Goal: Task Accomplishment & Management: Use online tool/utility

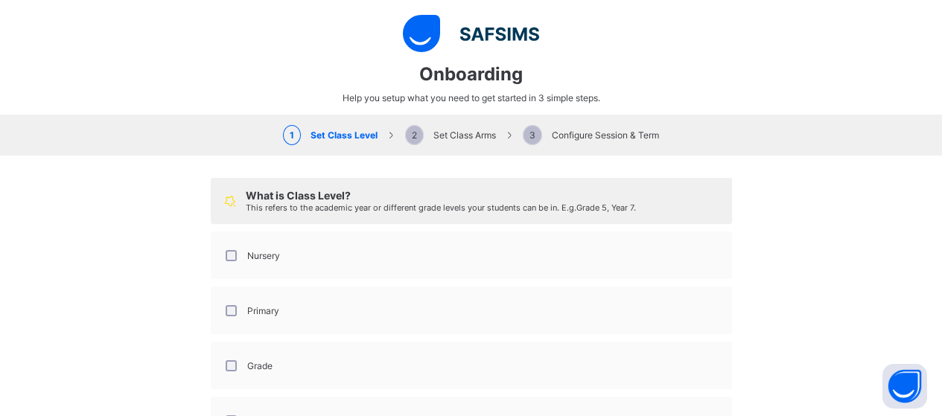
select select "**"
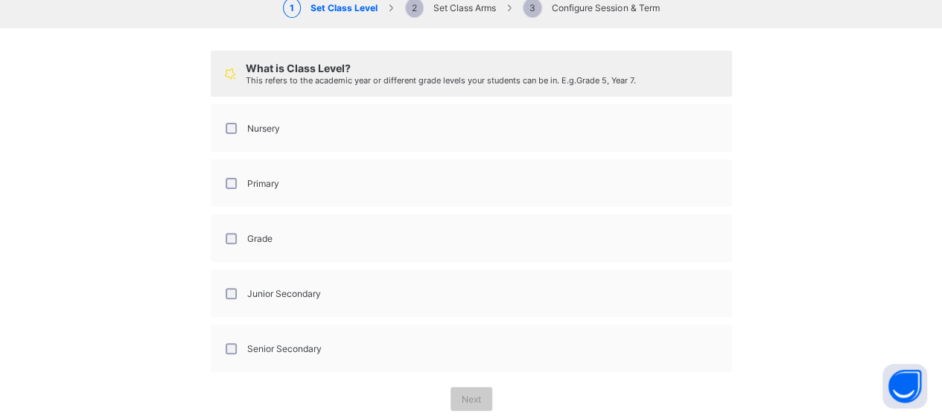
scroll to position [132, 0]
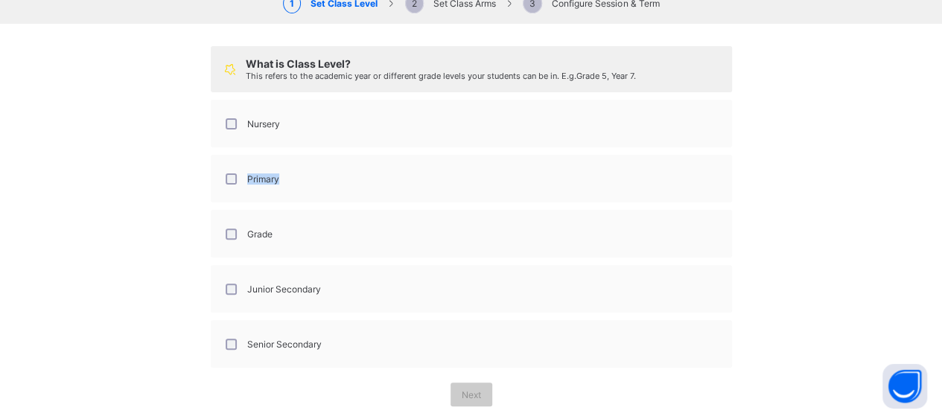
drag, startPoint x: 915, startPoint y: 157, endPoint x: 912, endPoint y: 171, distance: 14.5
click at [912, 171] on div "What is Class Level? This refers to the academic year or different grade levels…" at bounding box center [471, 226] width 942 height 405
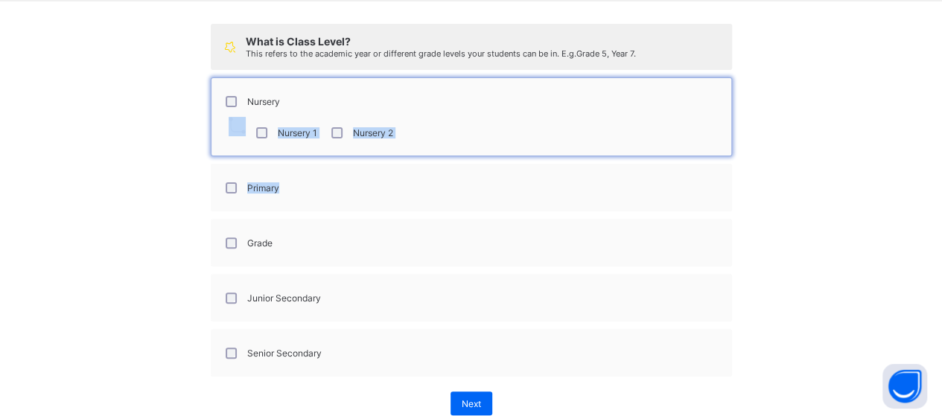
click at [130, 135] on div "What is Class Level? This refers to the academic year or different grade levels…" at bounding box center [471, 219] width 942 height 436
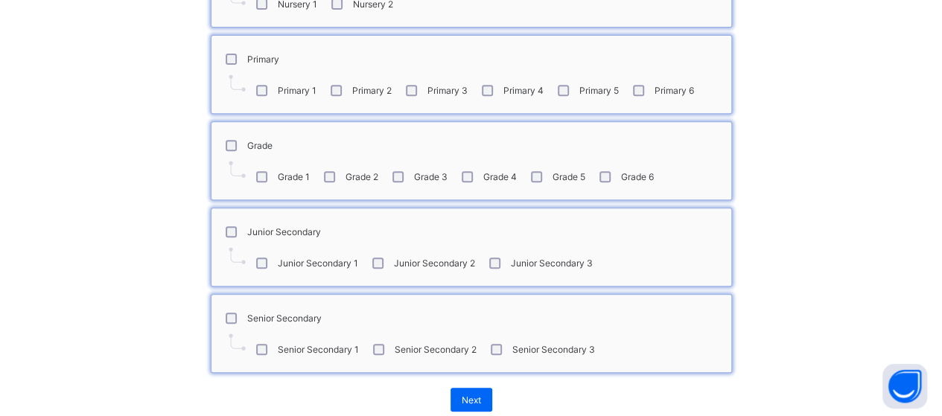
scroll to position [310, 0]
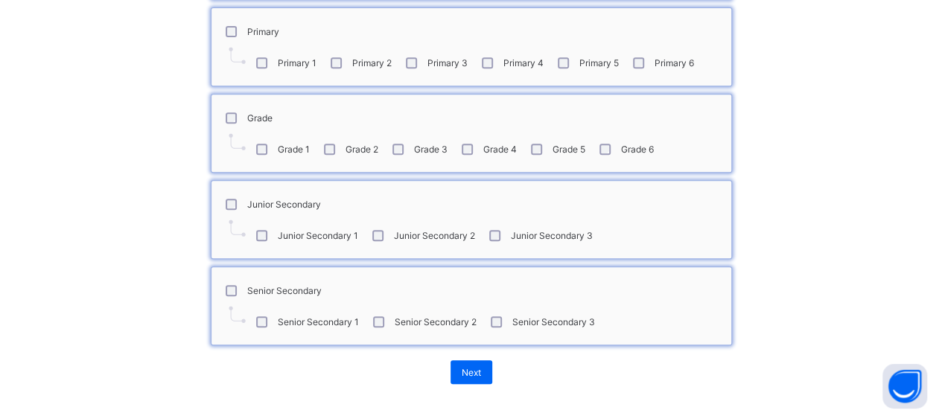
click at [467, 367] on span "Next" at bounding box center [471, 372] width 19 height 11
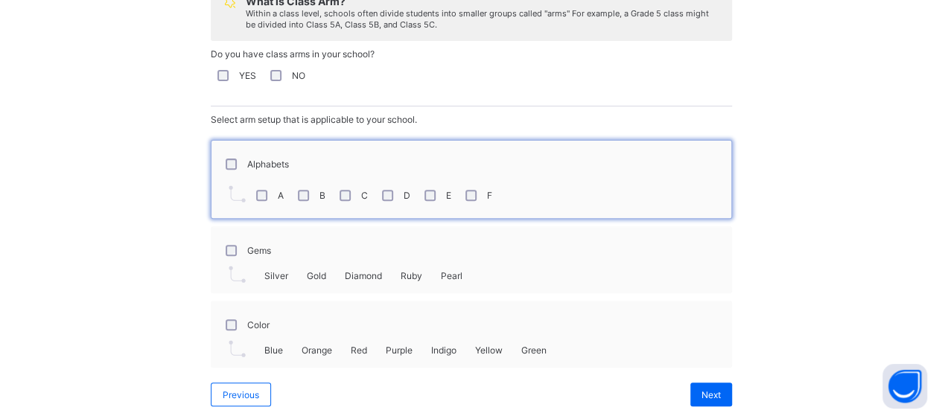
scroll to position [214, 0]
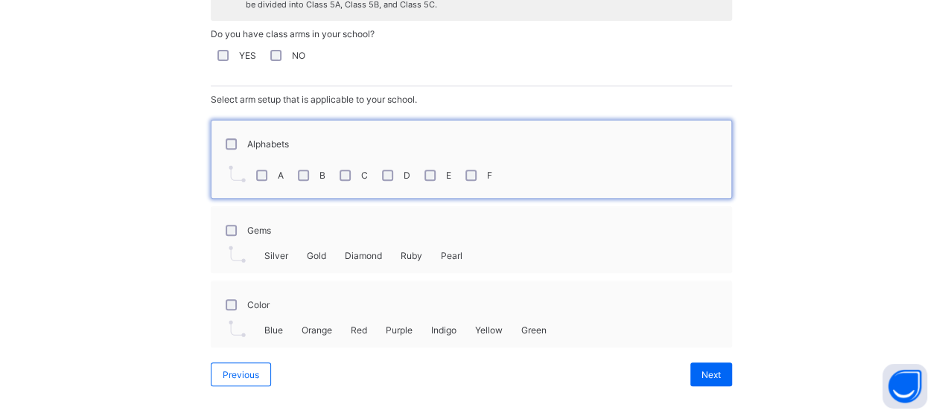
click at [710, 369] on span "Next" at bounding box center [710, 374] width 19 height 11
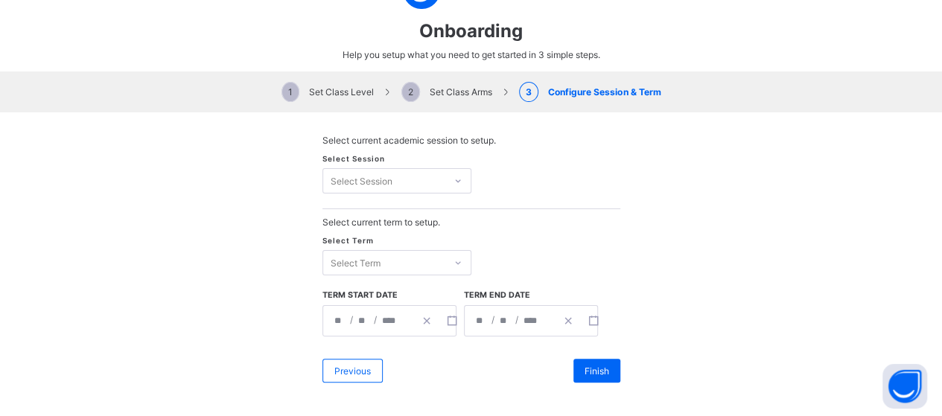
scroll to position [43, 0]
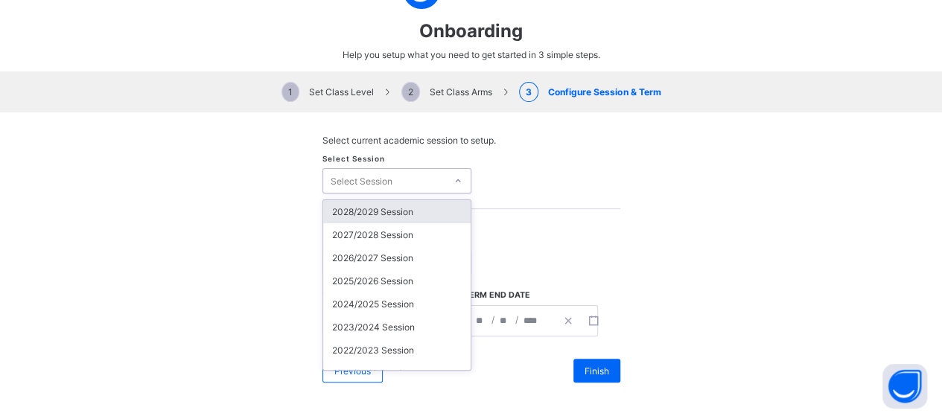
click at [455, 178] on icon at bounding box center [457, 180] width 9 height 15
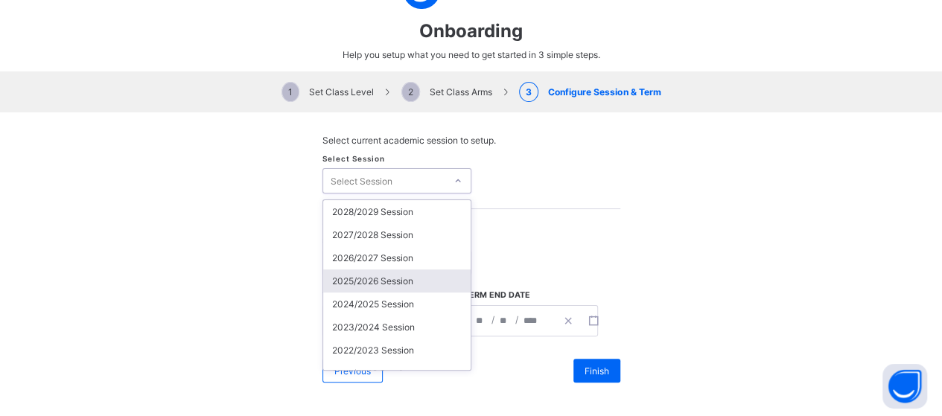
click at [383, 272] on div "2025/2026 Session" at bounding box center [396, 281] width 147 height 23
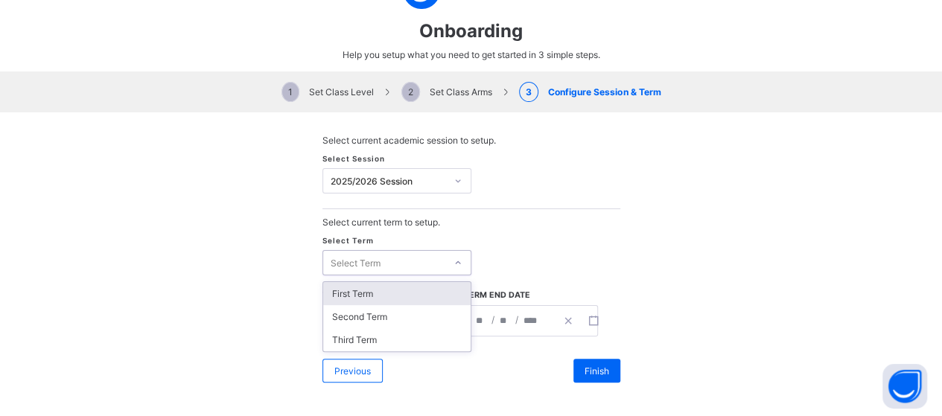
click at [456, 257] on div at bounding box center [458, 262] width 22 height 21
click at [377, 288] on div "First Term" at bounding box center [396, 293] width 147 height 23
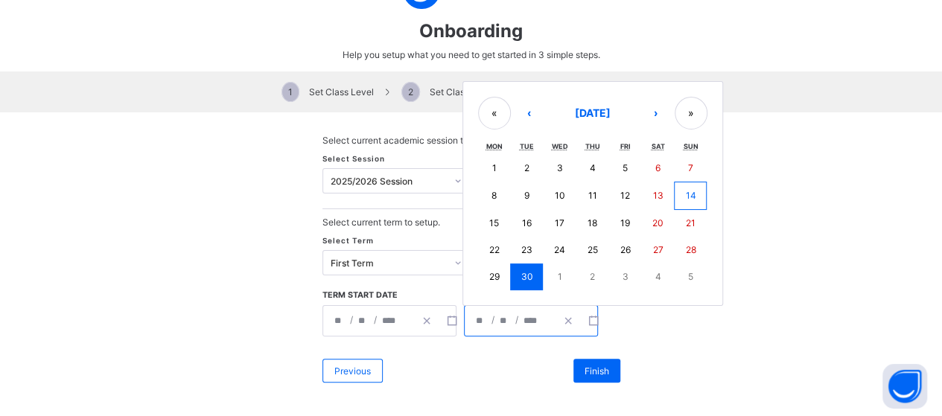
click at [499, 315] on input "*" at bounding box center [505, 321] width 12 height 30
click at [648, 107] on button "›" at bounding box center [656, 113] width 33 height 33
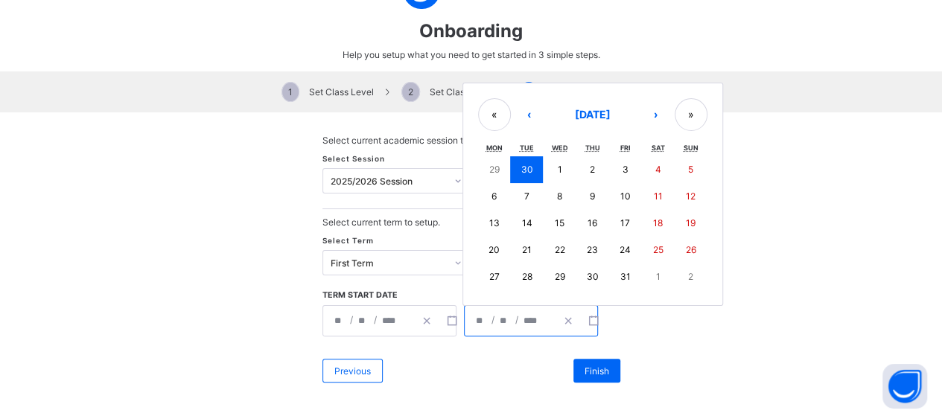
click at [648, 107] on button "›" at bounding box center [656, 114] width 33 height 33
click at [560, 264] on button "31" at bounding box center [559, 277] width 33 height 27
type input "**********"
type input "**"
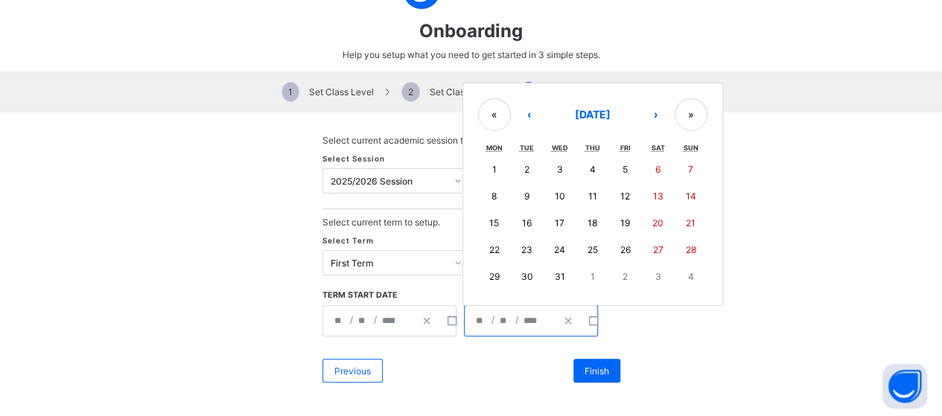
type input "**"
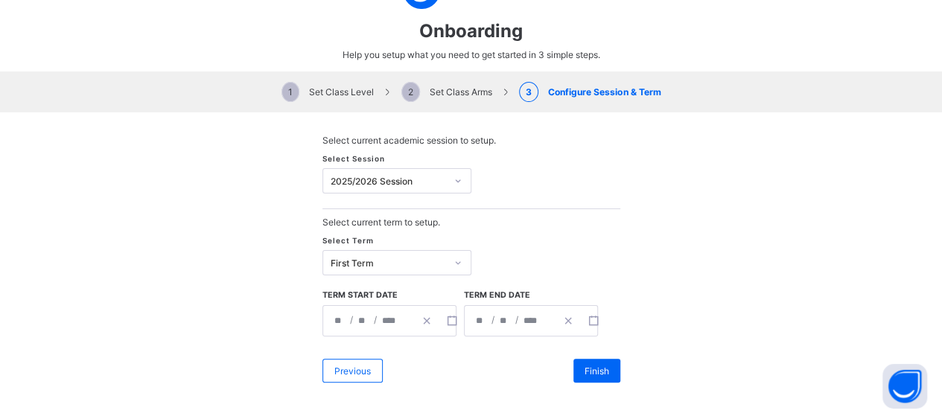
click at [597, 366] on span "Finish" at bounding box center [596, 371] width 25 height 11
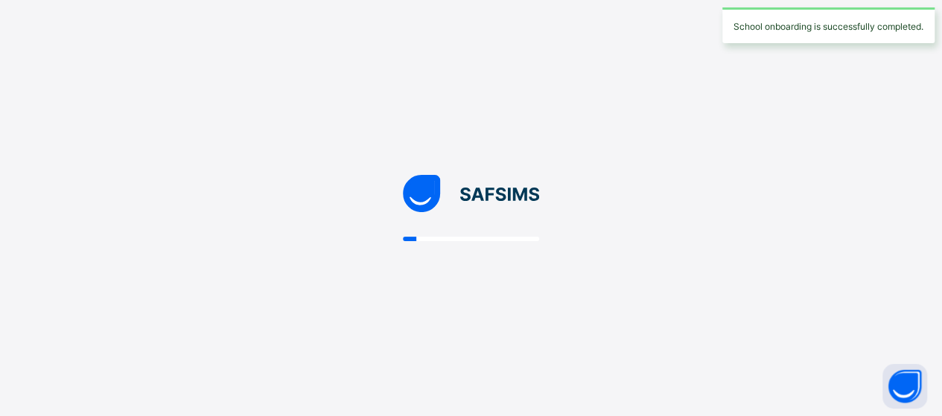
scroll to position [0, 0]
select select "**"
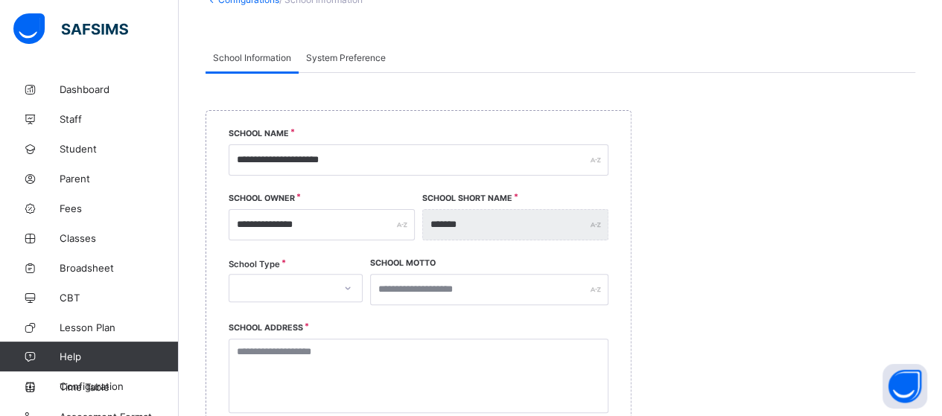
scroll to position [125, 0]
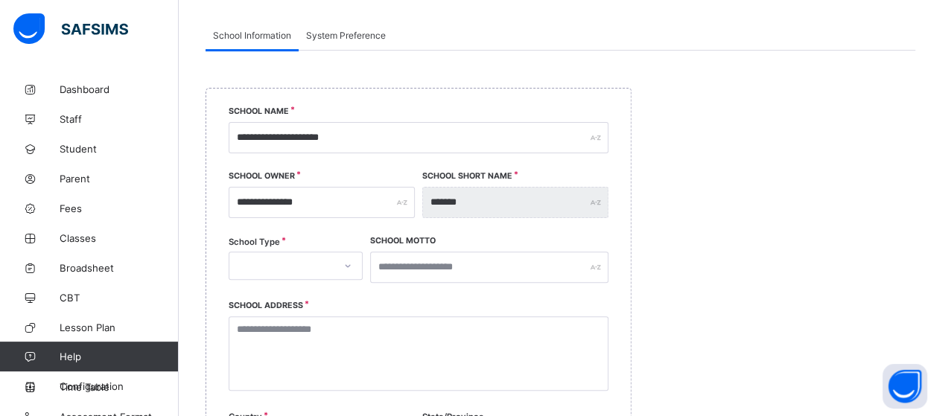
click at [347, 32] on span "System Preference" at bounding box center [346, 35] width 80 height 11
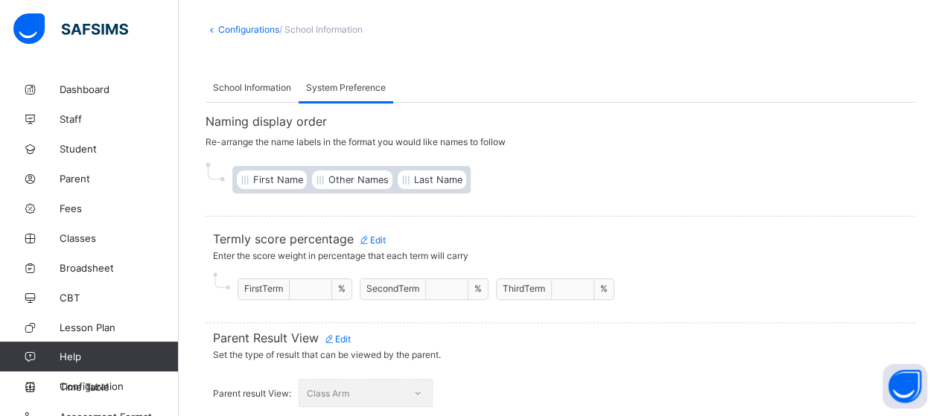
click at [342, 334] on span "Edit" at bounding box center [336, 339] width 28 height 11
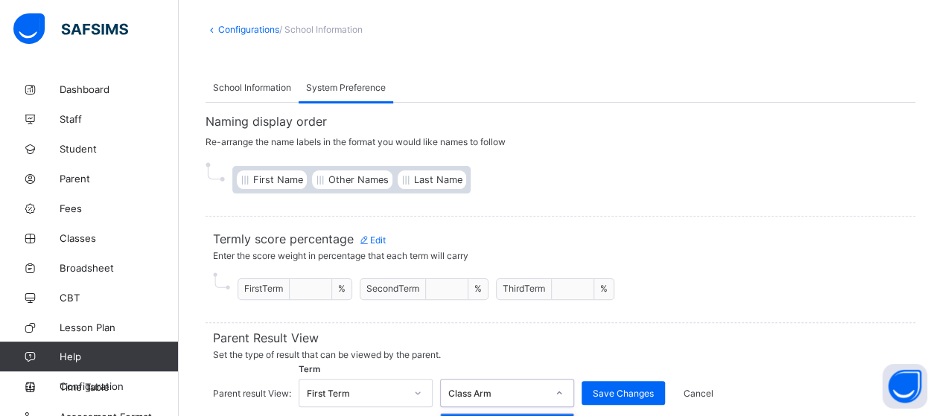
scroll to position [133, 0]
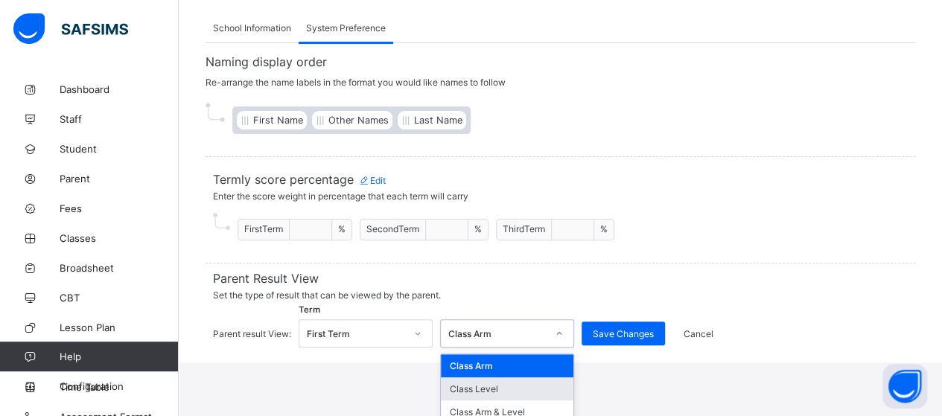
click at [559, 348] on div "option Class Level focused, 2 of 3. 3 results available. Use Up and Down to cho…" at bounding box center [507, 333] width 134 height 28
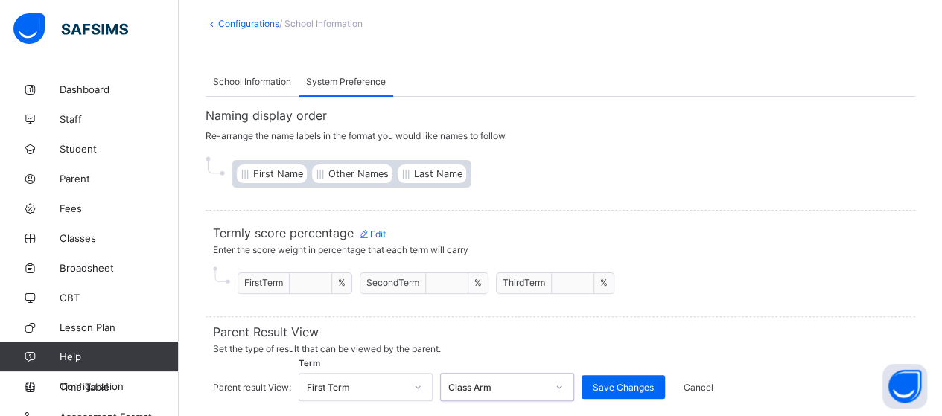
scroll to position [73, 0]
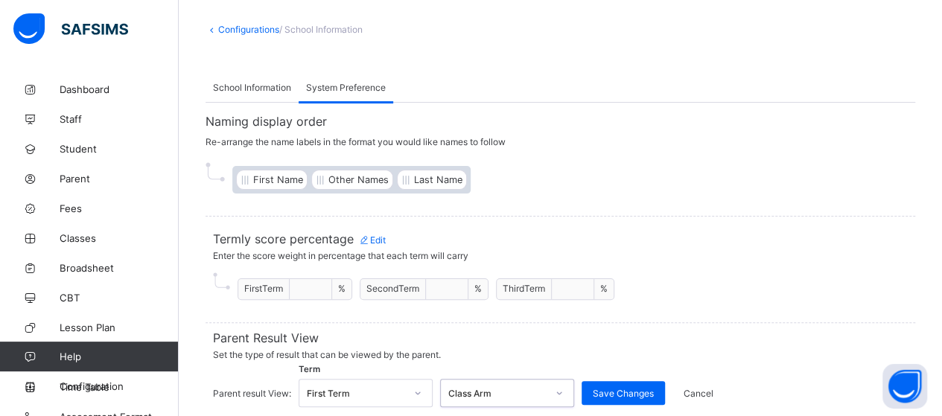
click at [560, 325] on div "Parent Result View Set the type of result that can be viewed by the parent. Par…" at bounding box center [560, 372] width 710 height 100
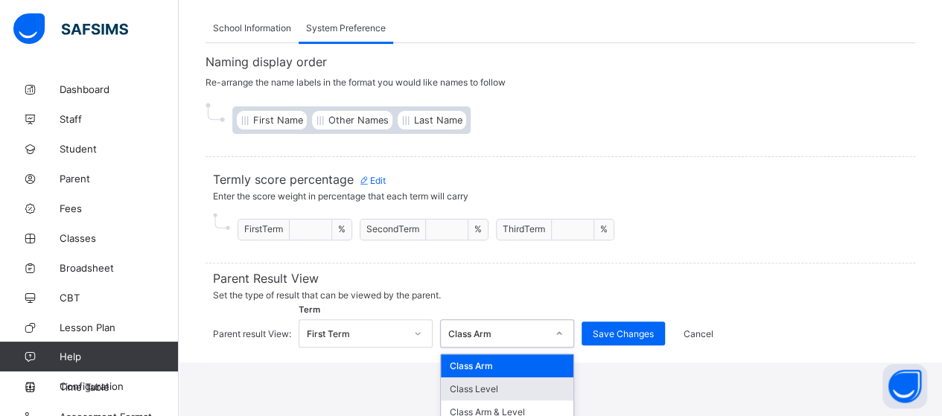
click at [561, 348] on div "option Class Level focused, 2 of 3. 3 results available. Use Up and Down to cho…" at bounding box center [507, 333] width 134 height 28
click at [490, 406] on div "Class Arm & Level" at bounding box center [507, 412] width 133 height 23
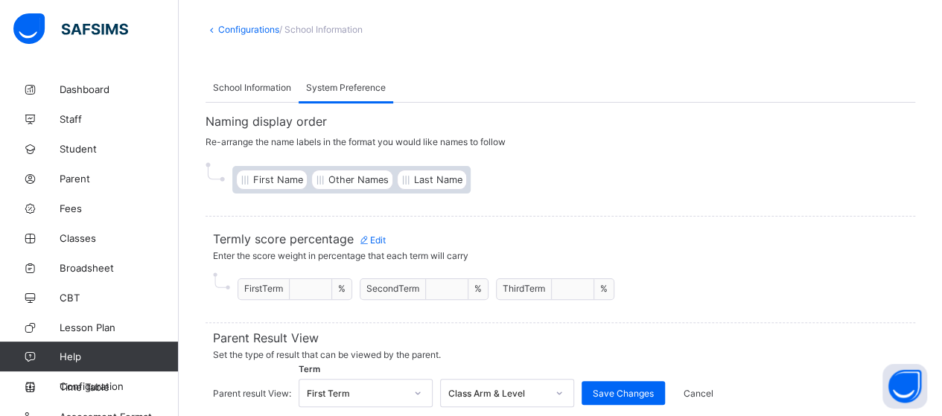
click at [636, 381] on div "Save Changes" at bounding box center [622, 393] width 83 height 24
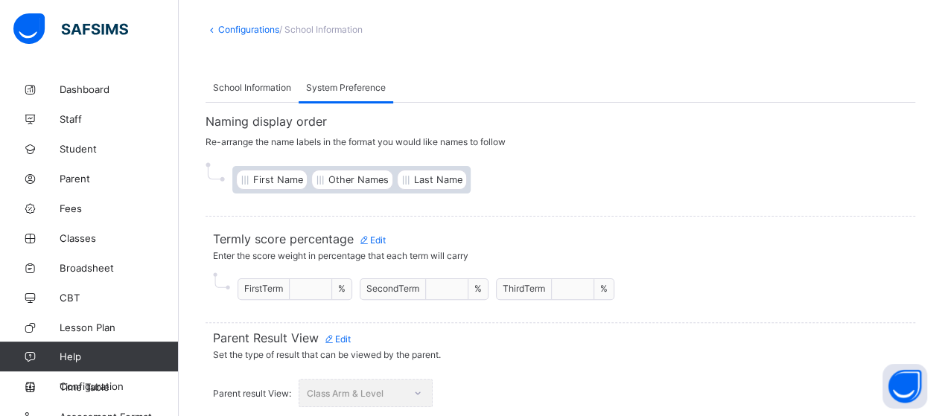
click at [71, 121] on span "Staff" at bounding box center [119, 119] width 119 height 12
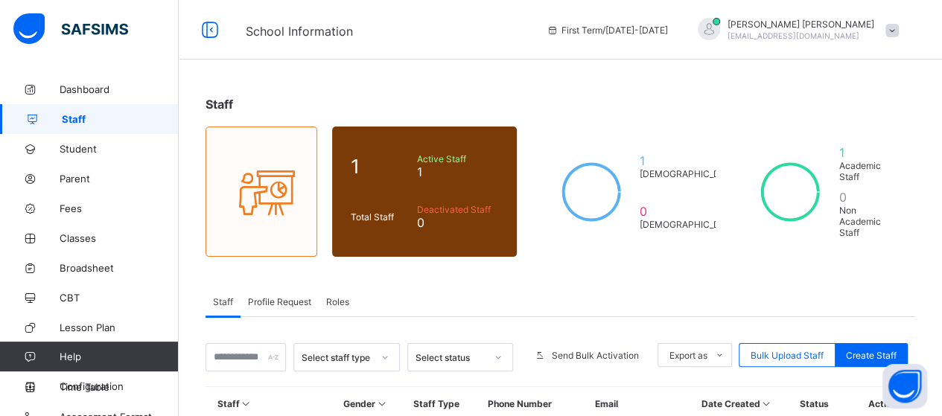
click at [74, 147] on span "Student" at bounding box center [119, 149] width 119 height 12
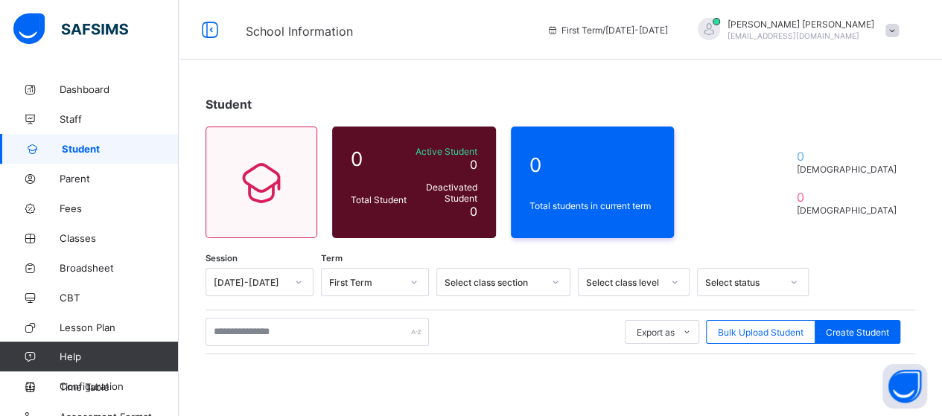
click at [774, 330] on span "Bulk Upload Student" at bounding box center [761, 332] width 86 height 11
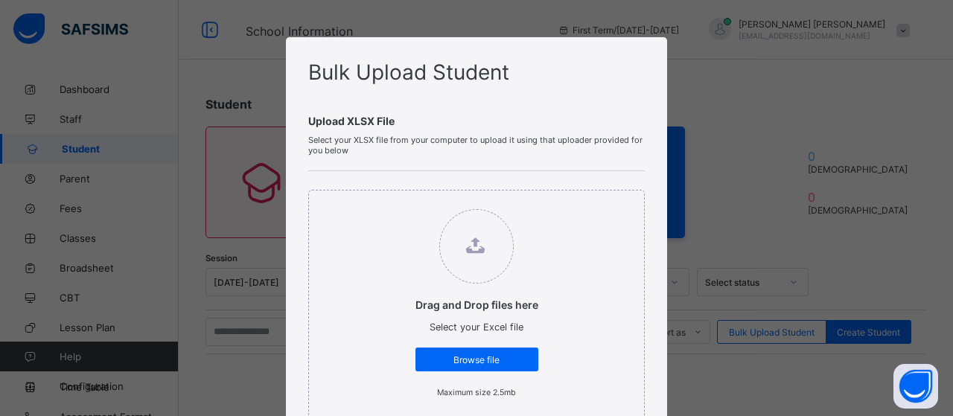
click at [500, 360] on span "Browse file" at bounding box center [477, 359] width 101 height 11
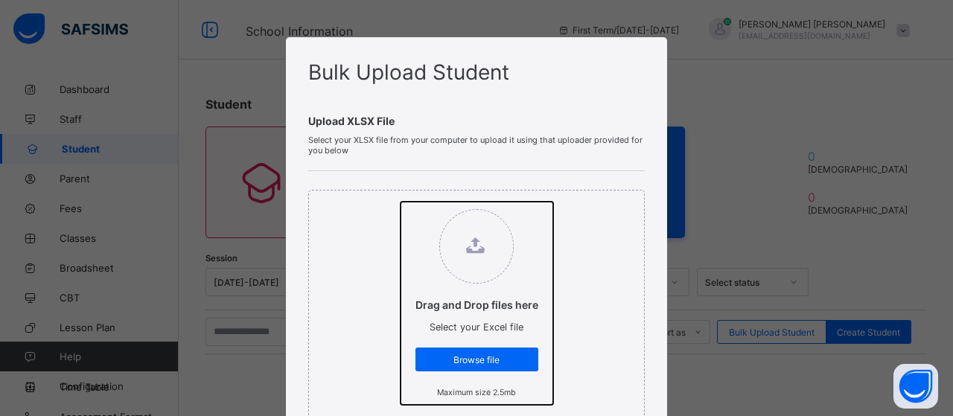
click at [401, 202] on input "Drag and Drop files here Select your Excel file Browse file Maximum size 2.5mb" at bounding box center [401, 202] width 0 height 0
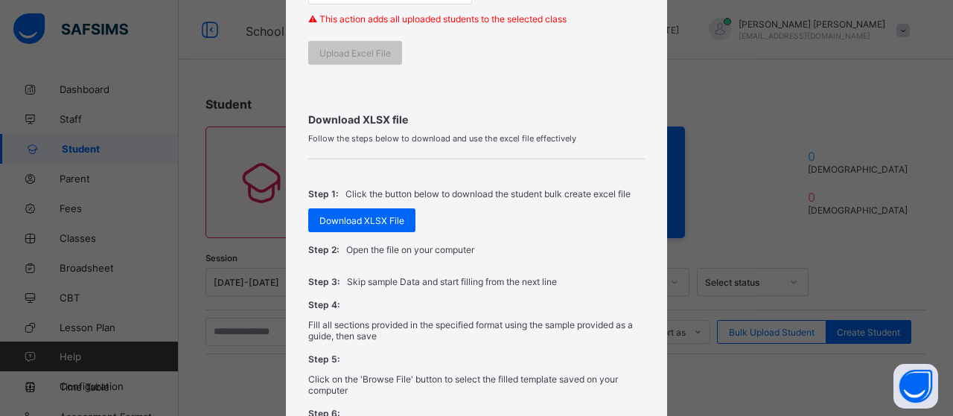
scroll to position [482, 0]
click at [922, 297] on div "Bulk Upload Student Upload XLSX File Select your XLSX file from your computer t…" at bounding box center [476, 208] width 953 height 416
drag, startPoint x: 922, startPoint y: 297, endPoint x: 911, endPoint y: 346, distance: 50.4
click at [911, 346] on div "Bulk Upload Student Upload XLSX File Select your XLSX file from your computer t…" at bounding box center [476, 208] width 953 height 416
click at [856, 210] on div "Bulk Upload Student Upload XLSX File Select your XLSX file from your computer t…" at bounding box center [476, 208] width 953 height 416
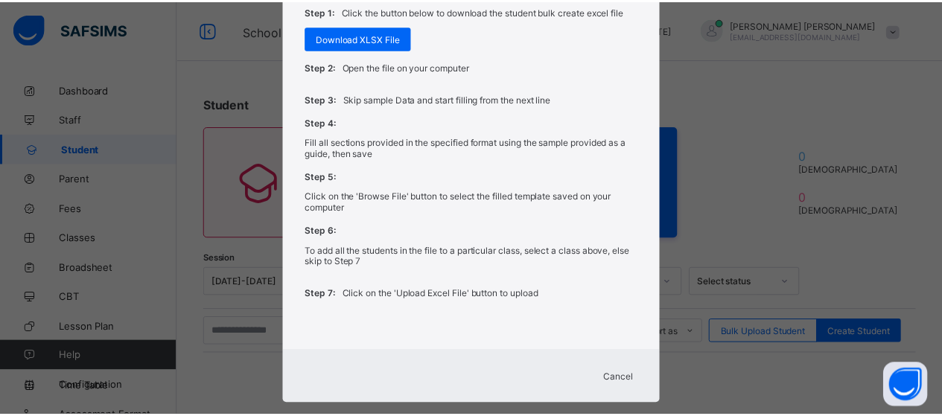
scroll to position [676, 0]
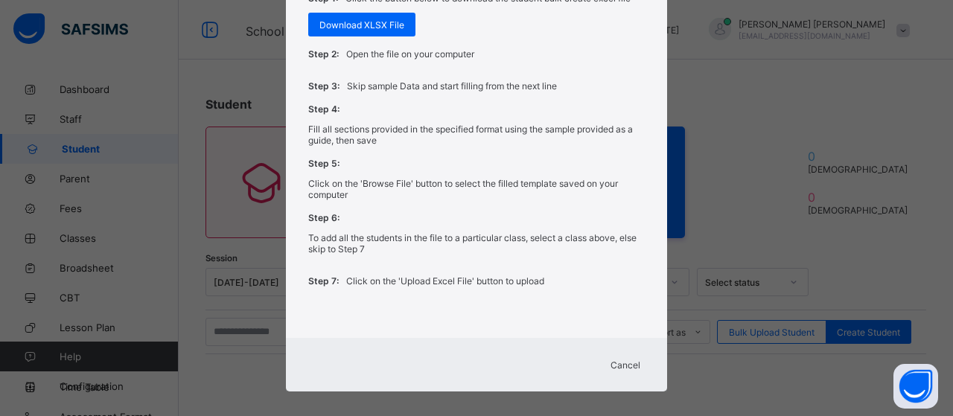
click at [628, 360] on span "Cancel" at bounding box center [626, 365] width 30 height 11
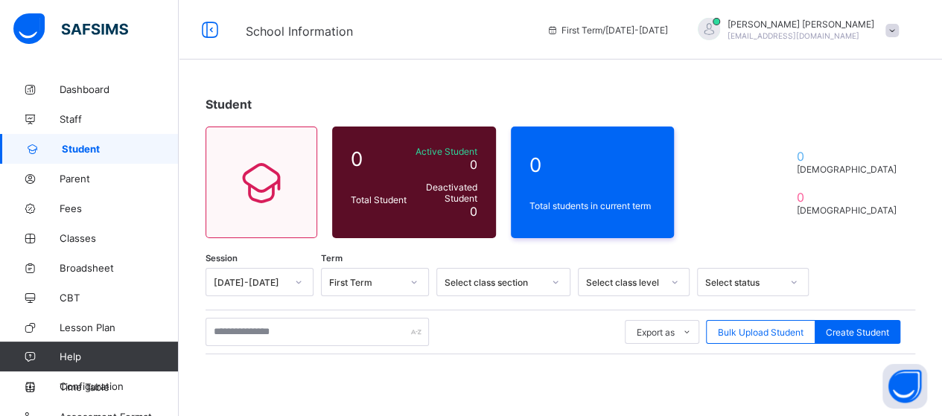
click at [855, 337] on div "Create Student" at bounding box center [857, 332] width 86 height 24
select select "**"
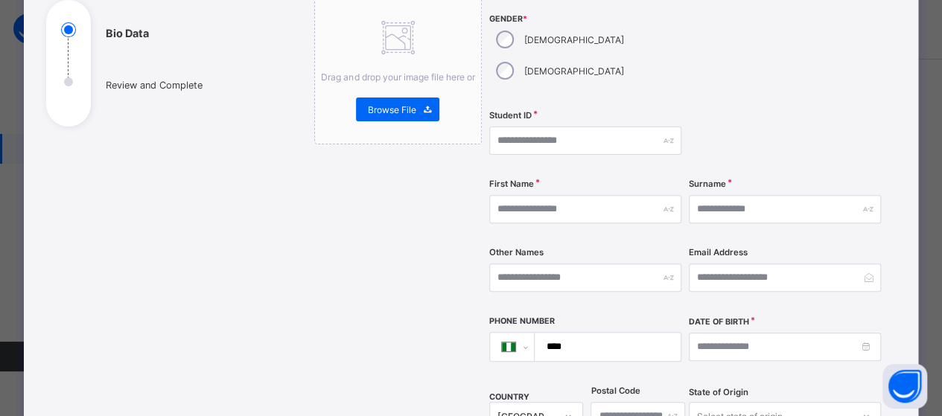
scroll to position [170, 0]
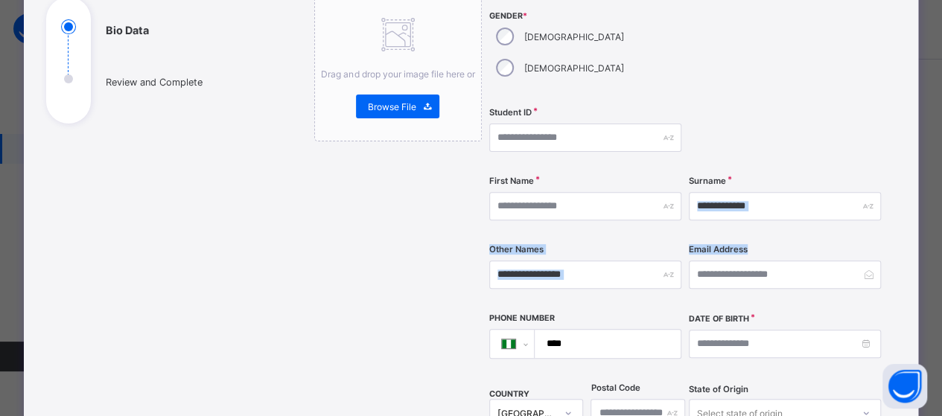
drag, startPoint x: 934, startPoint y: 200, endPoint x: 935, endPoint y: 232, distance: 32.0
click at [935, 232] on div "**********" at bounding box center [471, 208] width 942 height 416
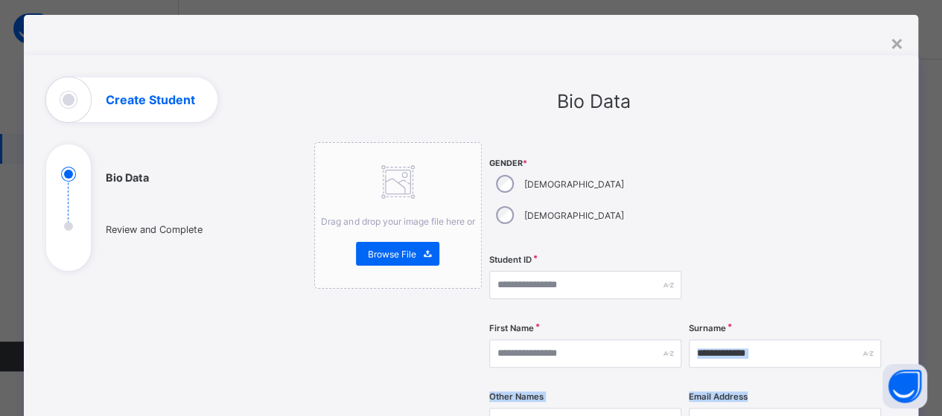
scroll to position [27, 0]
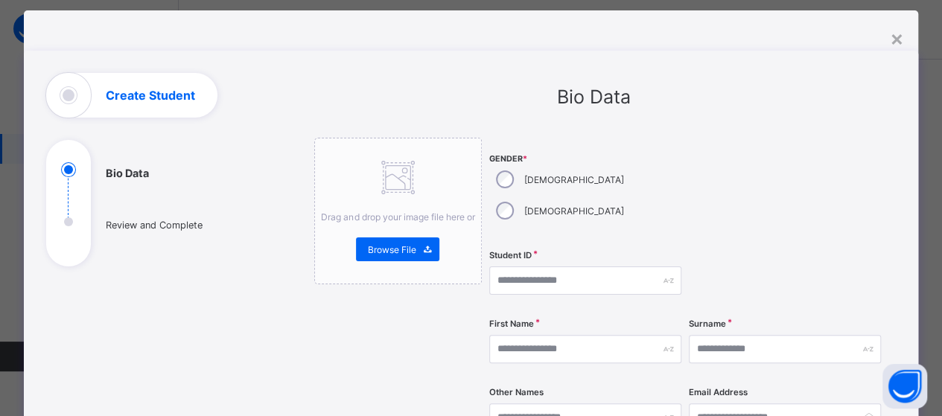
click at [896, 42] on div "×" at bounding box center [896, 37] width 14 height 25
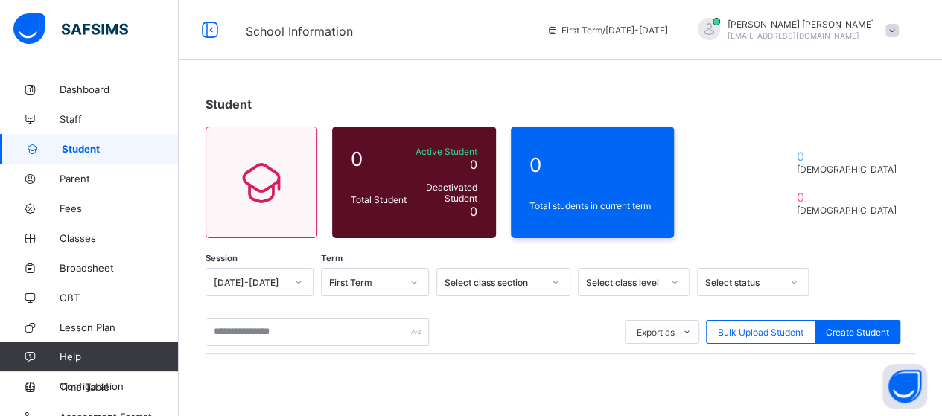
click at [66, 183] on span "Parent" at bounding box center [119, 179] width 119 height 12
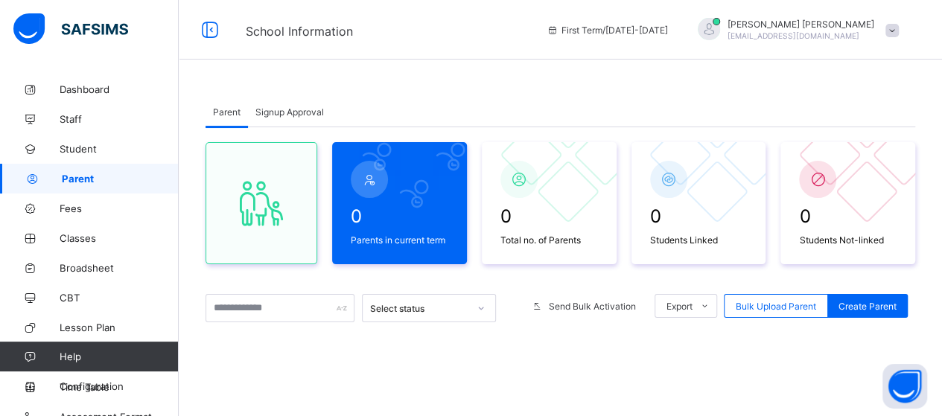
click at [83, 208] on span "Fees" at bounding box center [119, 209] width 119 height 12
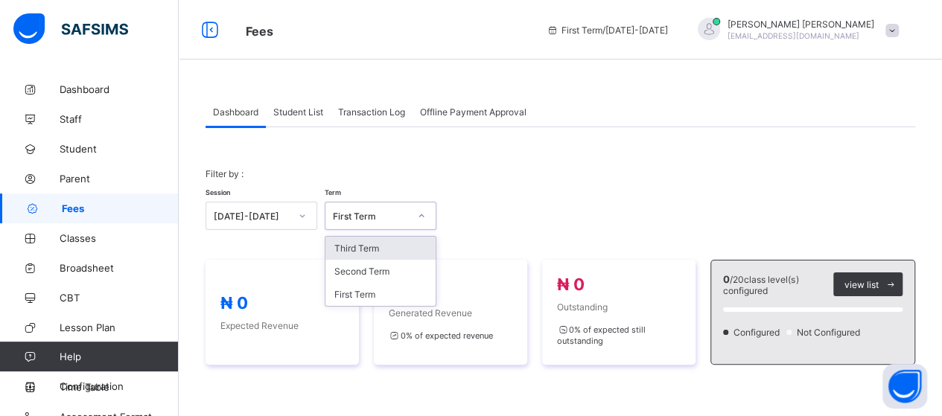
click at [421, 216] on icon at bounding box center [421, 215] width 5 height 3
click at [421, 216] on icon at bounding box center [421, 215] width 9 height 15
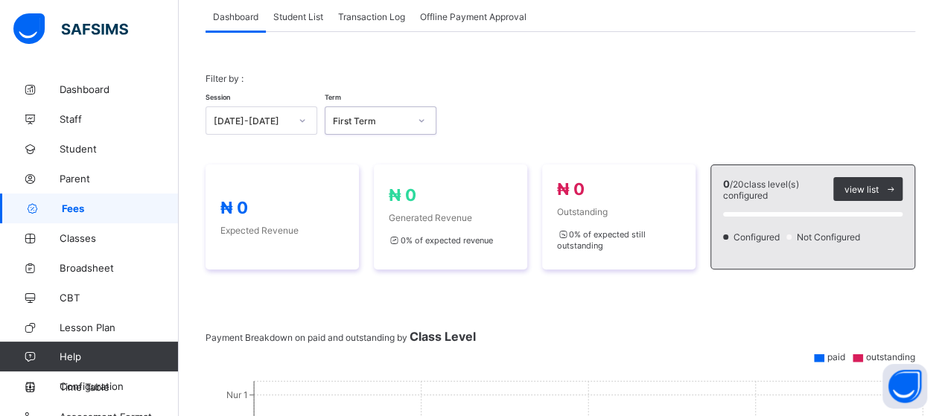
scroll to position [101, 0]
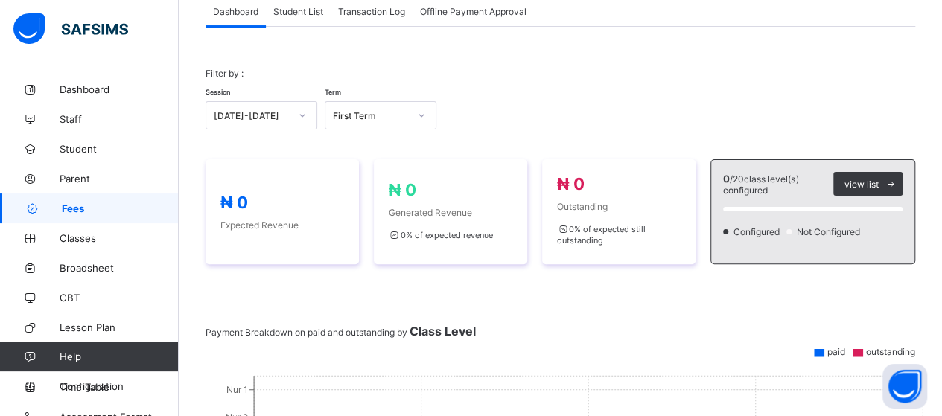
click at [87, 240] on span "Classes" at bounding box center [119, 238] width 119 height 12
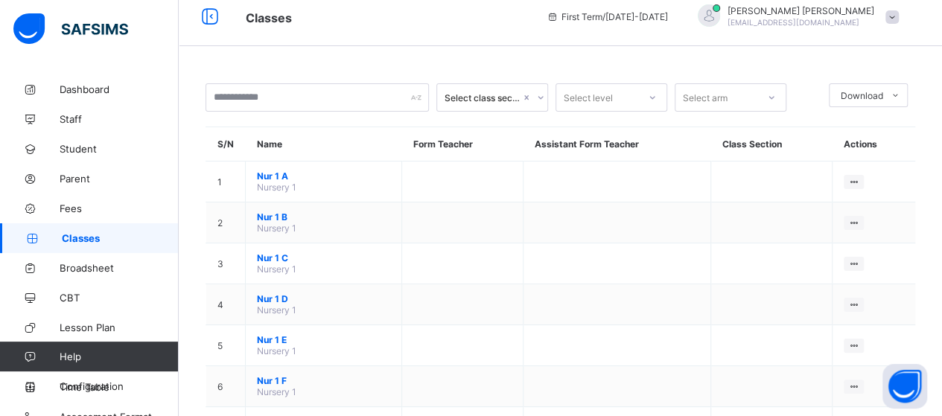
scroll to position [101, 0]
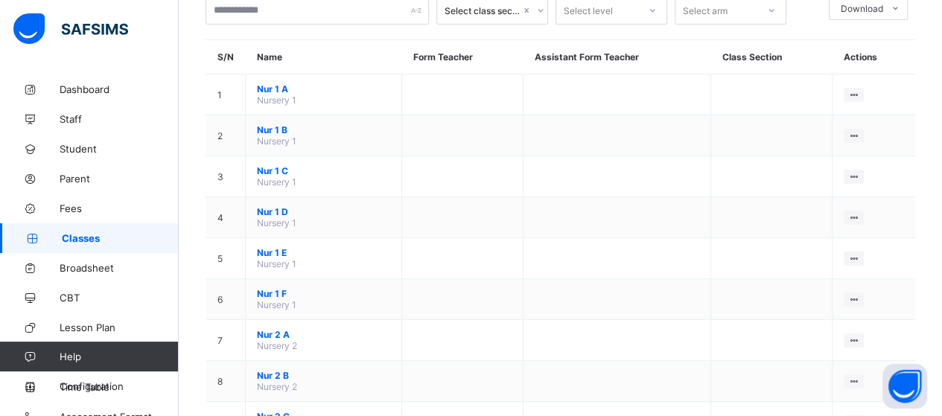
click at [0, 0] on ul "View Class Assign form Teacher" at bounding box center [0, 0] width 0 height 0
click at [0, 0] on div "View Class" at bounding box center [0, 0] width 0 height 0
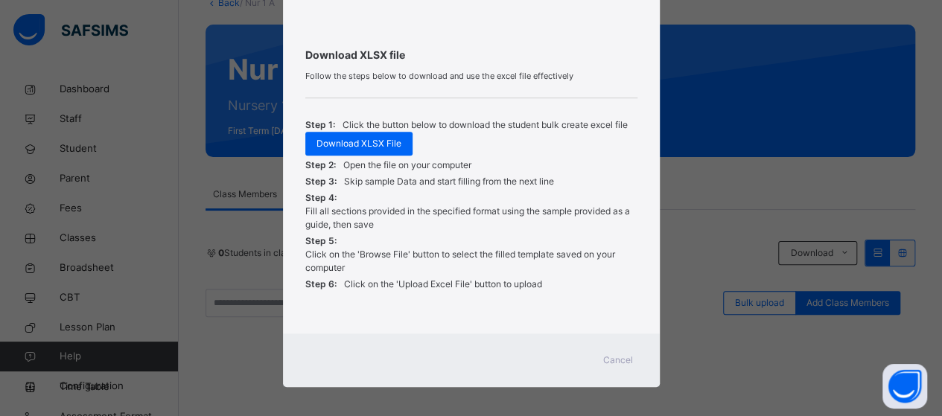
scroll to position [478, 0]
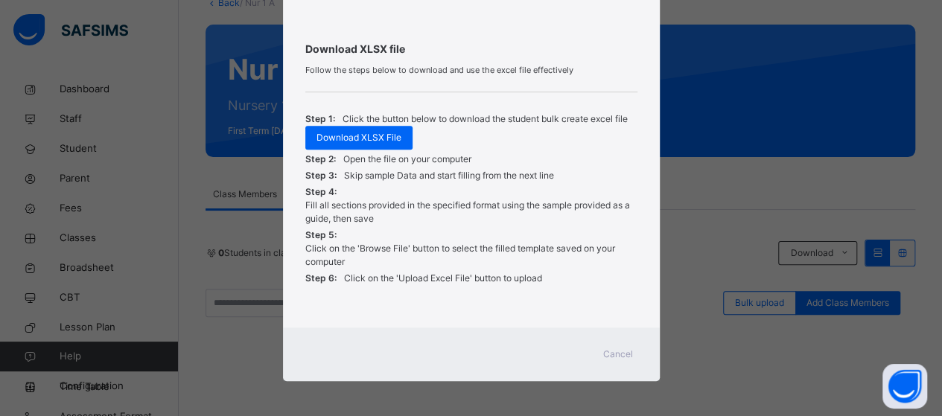
click at [615, 356] on span "Cancel" at bounding box center [618, 354] width 30 height 13
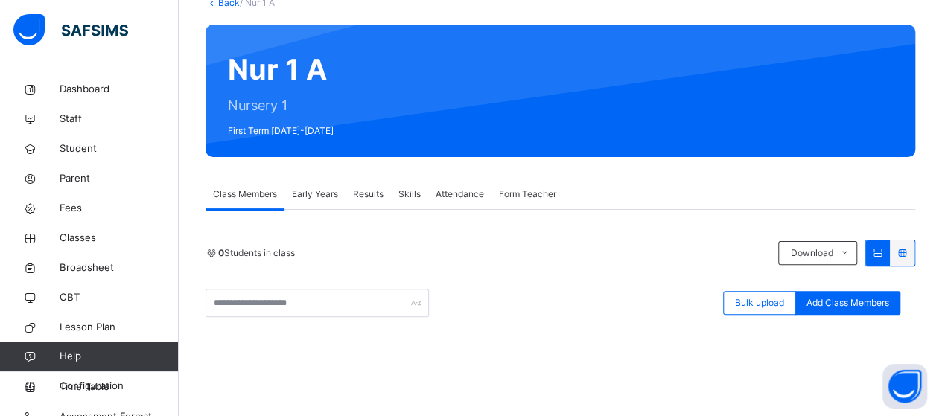
click at [99, 268] on span "Broadsheet" at bounding box center [119, 268] width 119 height 15
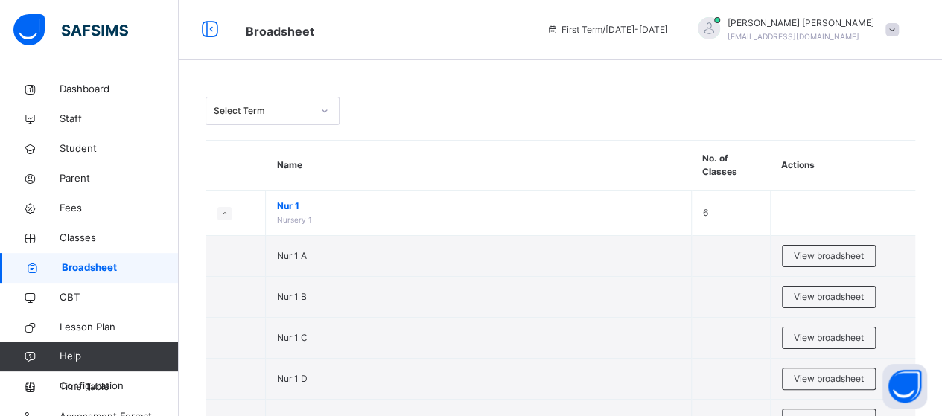
click at [64, 297] on span "CBT" at bounding box center [119, 297] width 119 height 15
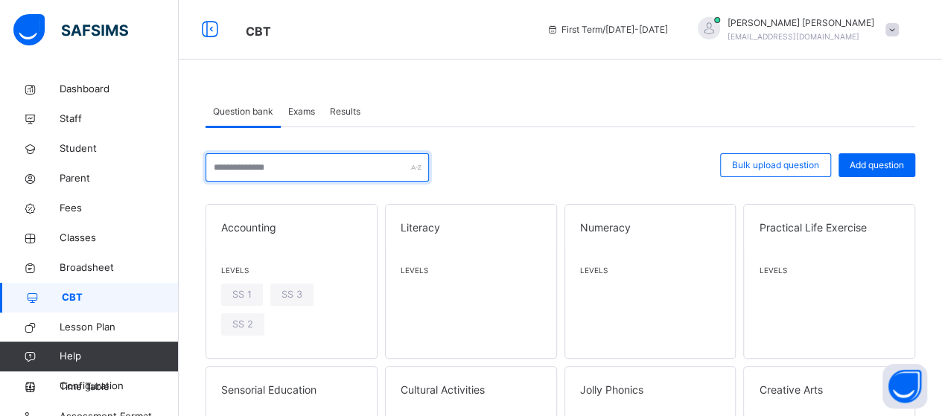
click at [371, 170] on input "text" at bounding box center [316, 167] width 223 height 28
click at [304, 115] on span "Exams" at bounding box center [301, 111] width 27 height 13
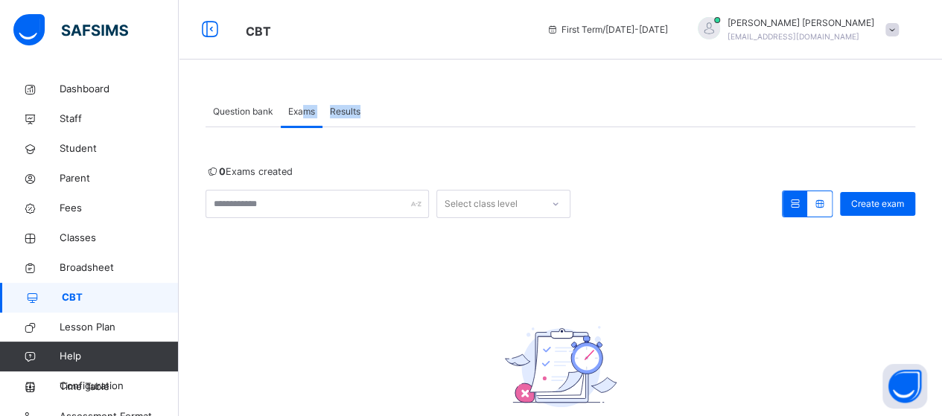
drag, startPoint x: 304, startPoint y: 115, endPoint x: 408, endPoint y: 115, distance: 104.2
click at [408, 115] on div "Question bank Exams Results" at bounding box center [560, 112] width 710 height 31
click at [345, 110] on span "Results" at bounding box center [345, 111] width 31 height 13
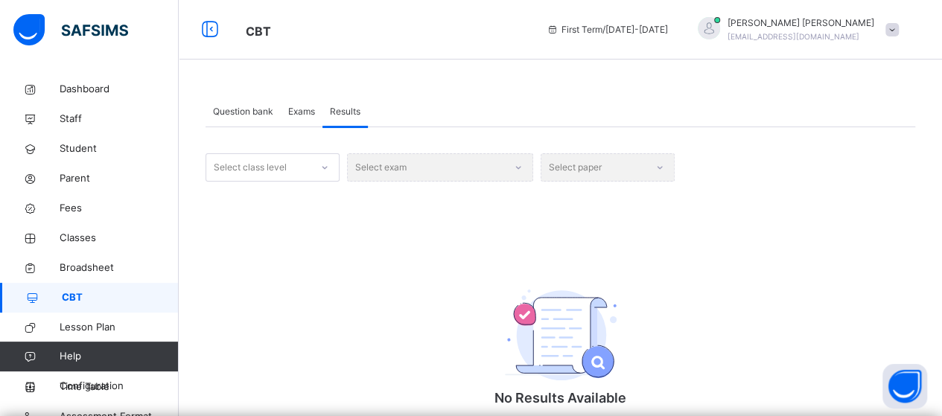
click at [303, 107] on span "Exams" at bounding box center [301, 111] width 27 height 13
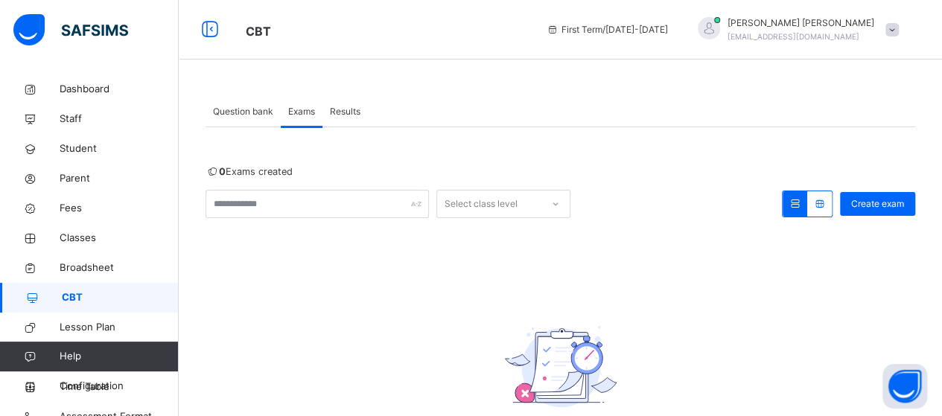
click at [878, 200] on span "Create exam" at bounding box center [877, 203] width 53 height 13
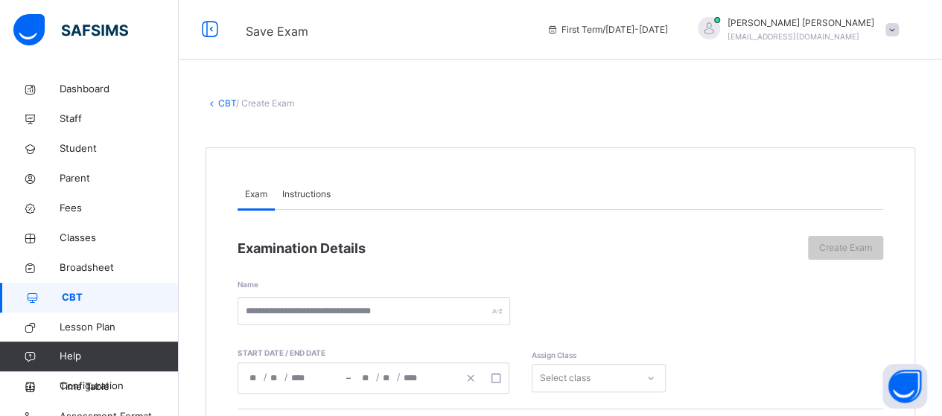
click at [310, 196] on span "Instructions" at bounding box center [306, 194] width 48 height 13
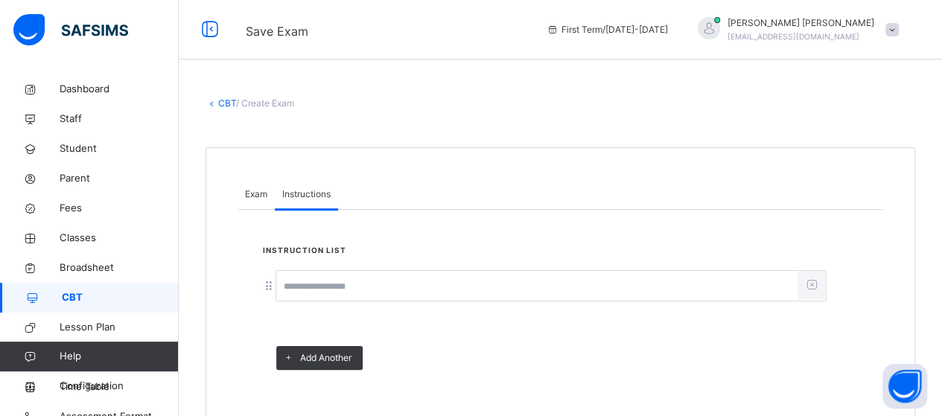
click at [257, 196] on span "Exam" at bounding box center [256, 194] width 22 height 13
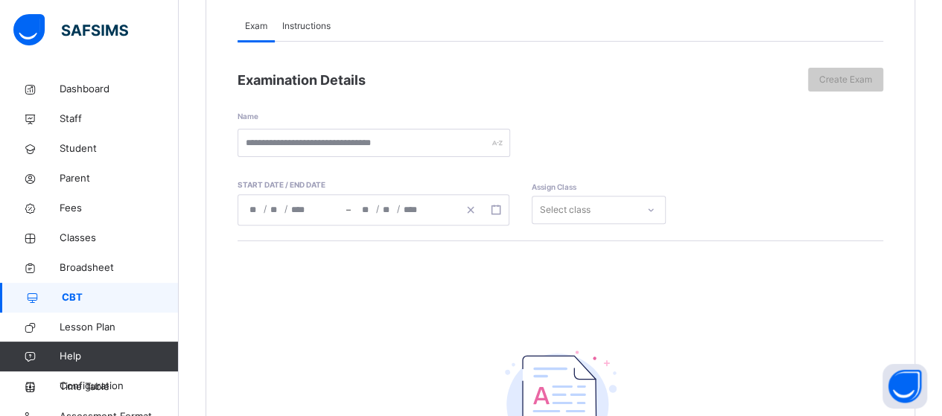
scroll to position [167, 0]
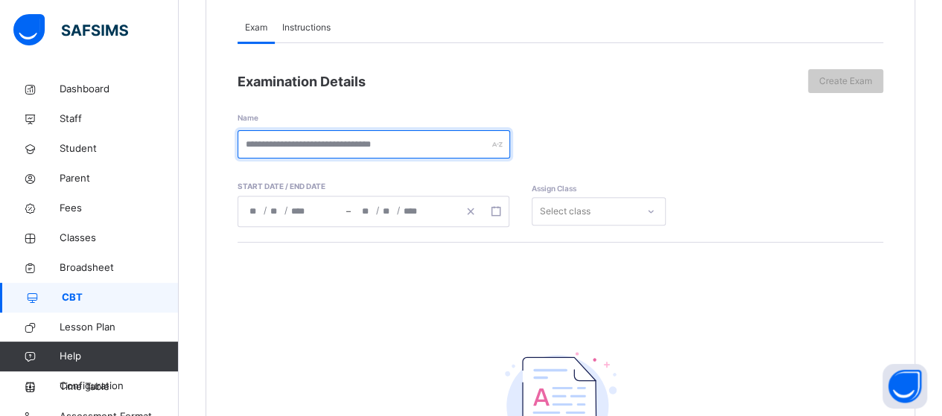
click at [421, 146] on input "text" at bounding box center [374, 144] width 272 height 28
type input "*****"
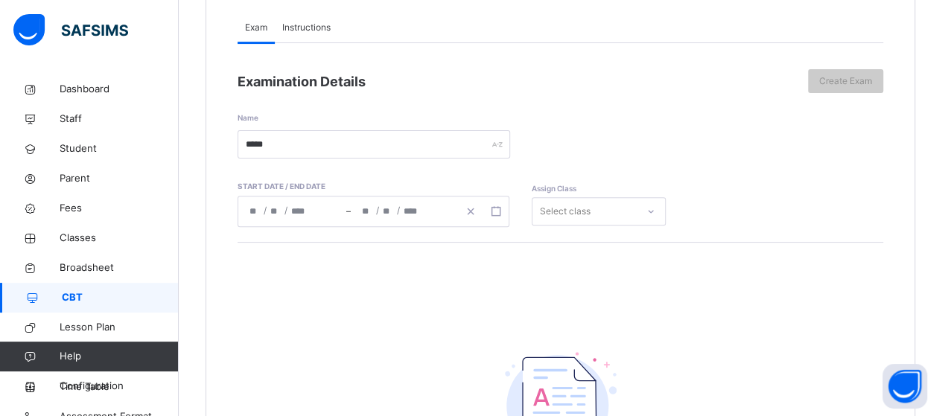
click at [698, 143] on div "Name *****" at bounding box center [560, 126] width 645 height 66
click at [288, 214] on div "/ /" at bounding box center [292, 212] width 108 height 30
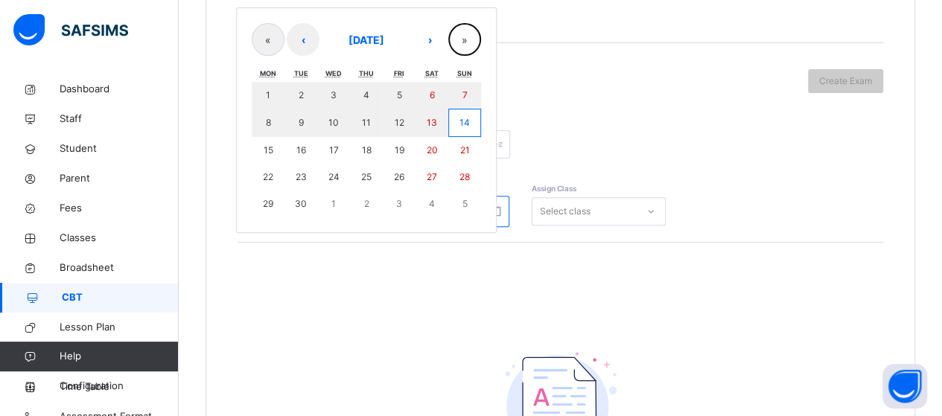
click at [468, 40] on button "»" at bounding box center [464, 39] width 33 height 33
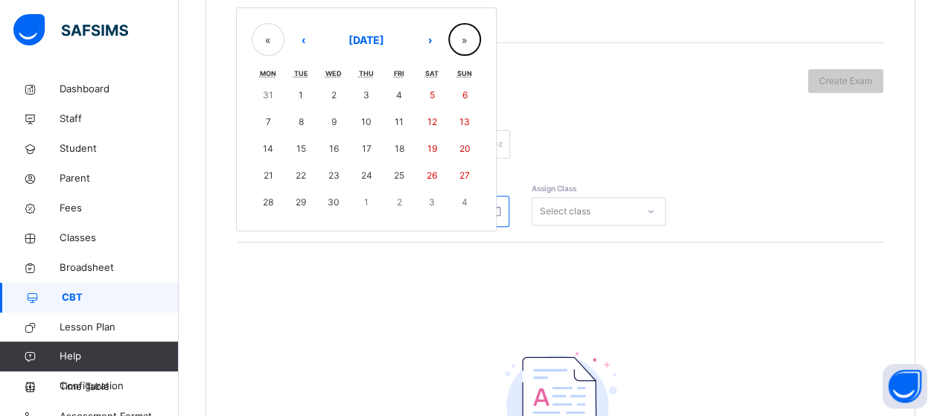
click at [468, 40] on button "»" at bounding box center [464, 39] width 33 height 33
click at [465, 38] on button "»" at bounding box center [464, 39] width 33 height 33
click at [265, 39] on button "«" at bounding box center [268, 39] width 33 height 33
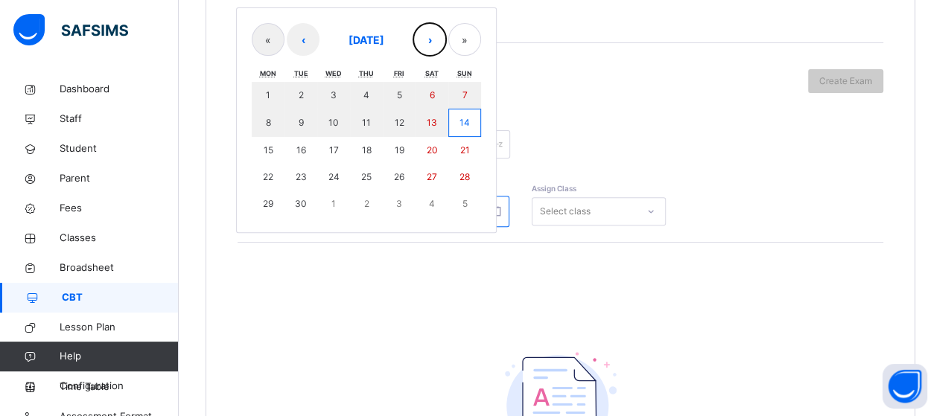
click at [427, 38] on button "›" at bounding box center [429, 39] width 33 height 33
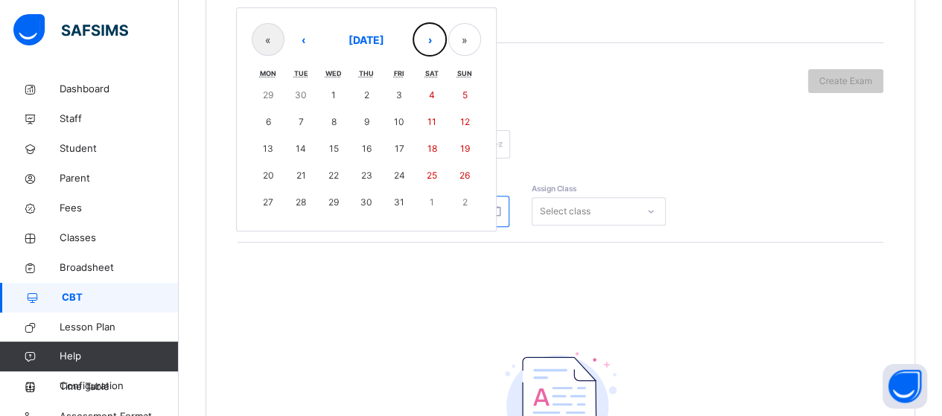
click at [430, 36] on button "›" at bounding box center [429, 39] width 33 height 33
click at [366, 166] on button "20" at bounding box center [366, 175] width 33 height 27
click at [366, 170] on abbr "20" at bounding box center [365, 175] width 11 height 11
type input "**********"
type input "**"
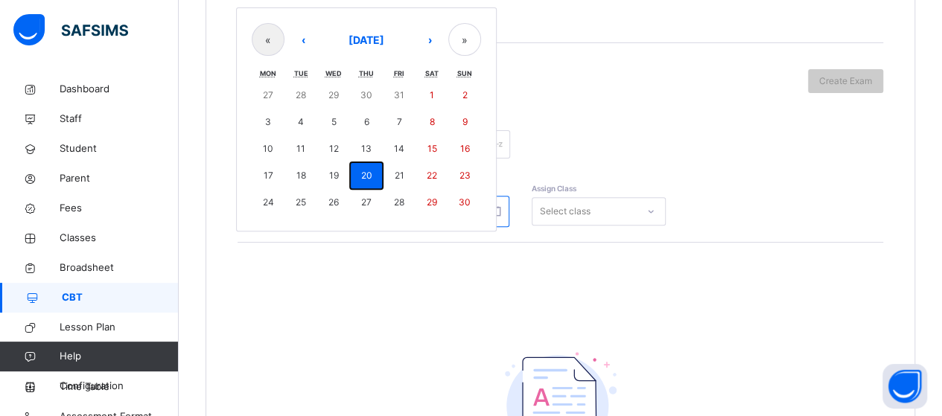
type input "**"
type input "****"
type input "**********"
type input "**"
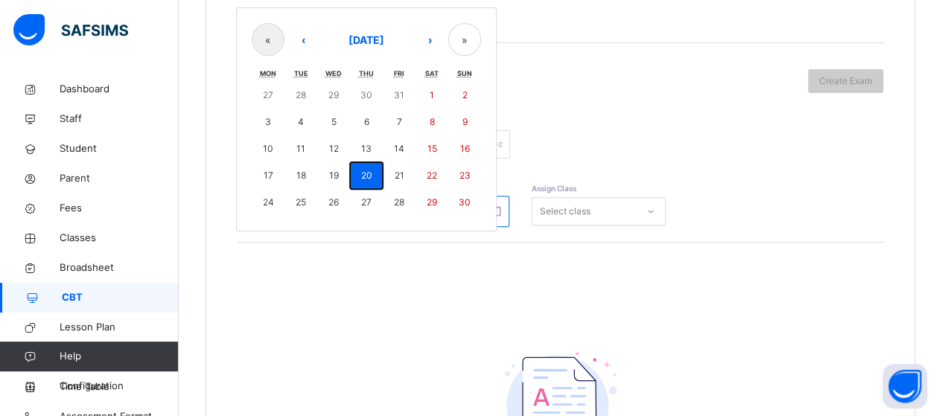
type input "****"
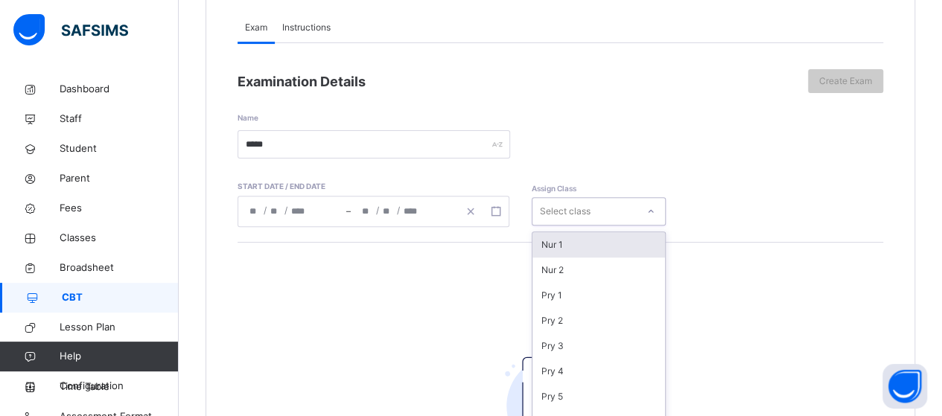
scroll to position [211, 0]
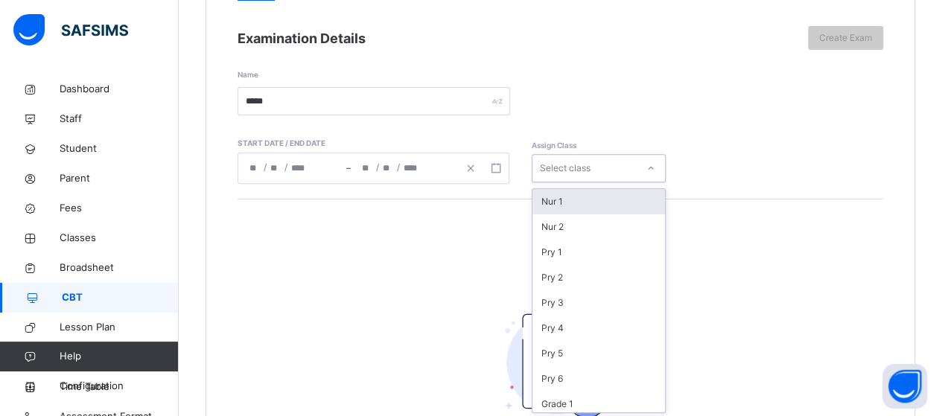
click at [642, 182] on div "option Nur 1 focused, 1 of 20. 20 results available. Use Up and Down to choose …" at bounding box center [599, 168] width 134 height 28
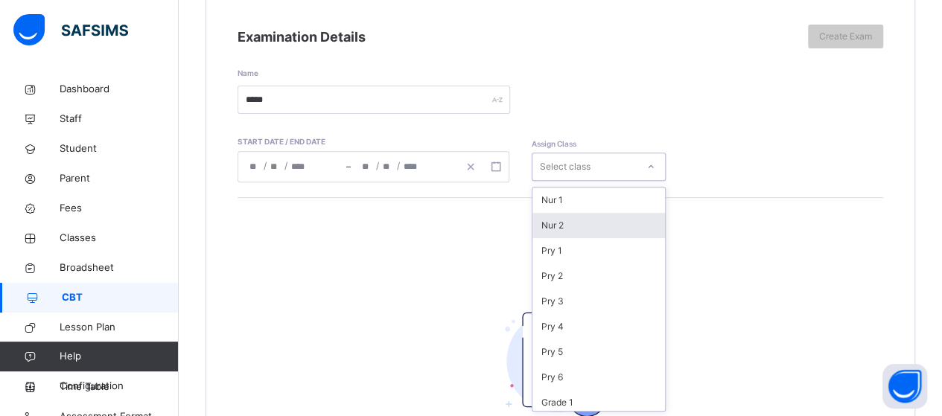
click at [564, 229] on div "Nur 2" at bounding box center [598, 225] width 133 height 25
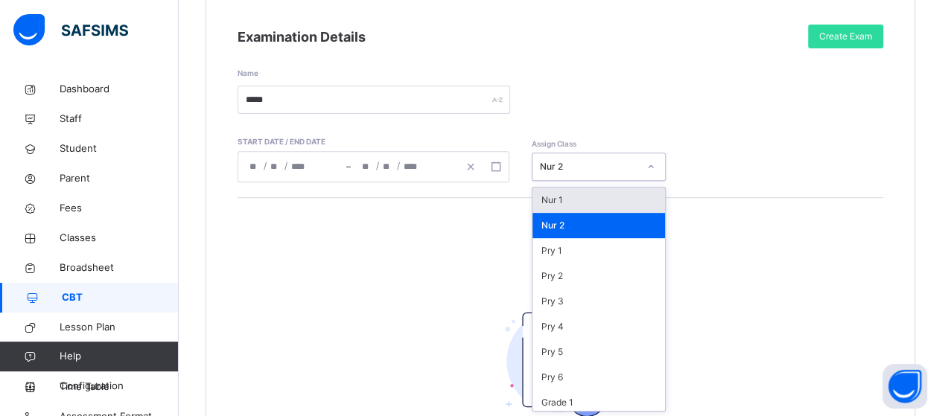
click at [649, 168] on icon at bounding box center [650, 166] width 9 height 15
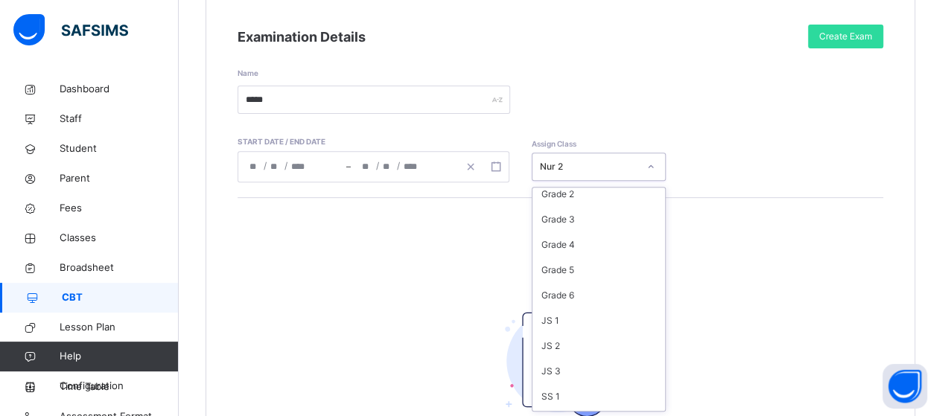
scroll to position [236, 0]
click at [548, 320] on div "JS 1" at bounding box center [598, 318] width 133 height 25
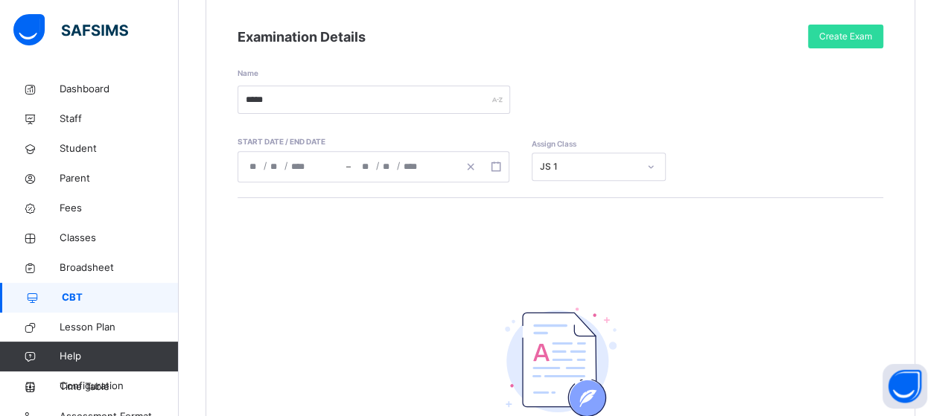
click at [838, 36] on span "Create Exam" at bounding box center [845, 36] width 53 height 13
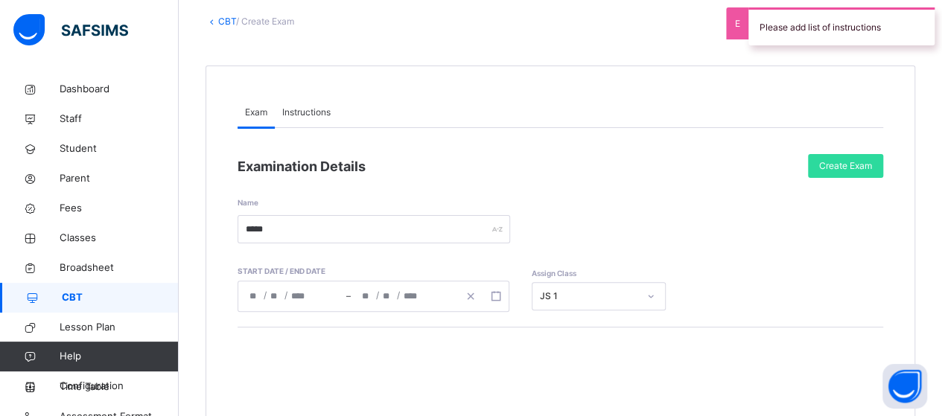
scroll to position [77, 0]
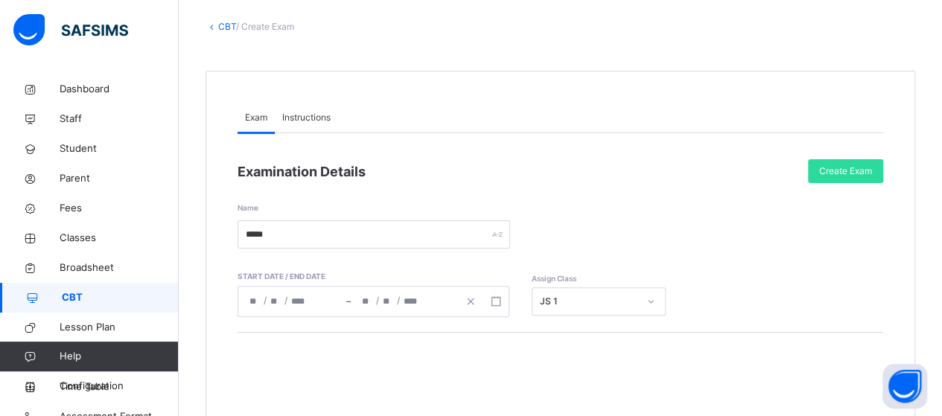
click at [316, 115] on span "Instructions" at bounding box center [306, 117] width 48 height 13
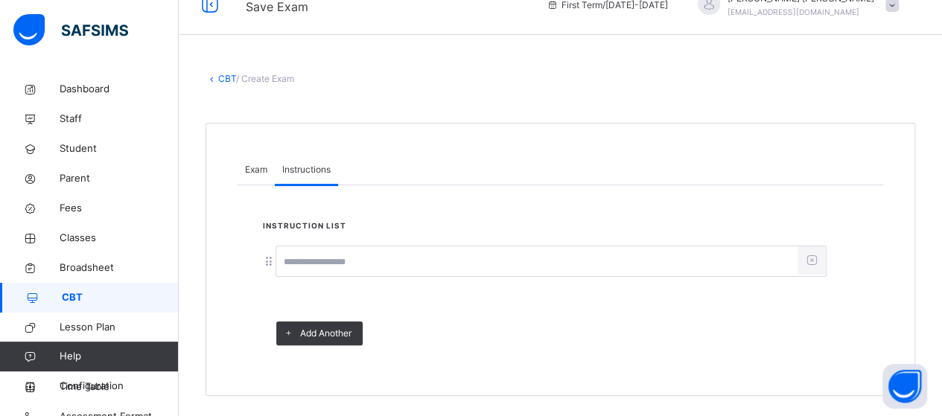
click at [367, 264] on input at bounding box center [536, 262] width 521 height 28
type input "**********"
click at [348, 327] on span "Add Another" at bounding box center [325, 333] width 51 height 13
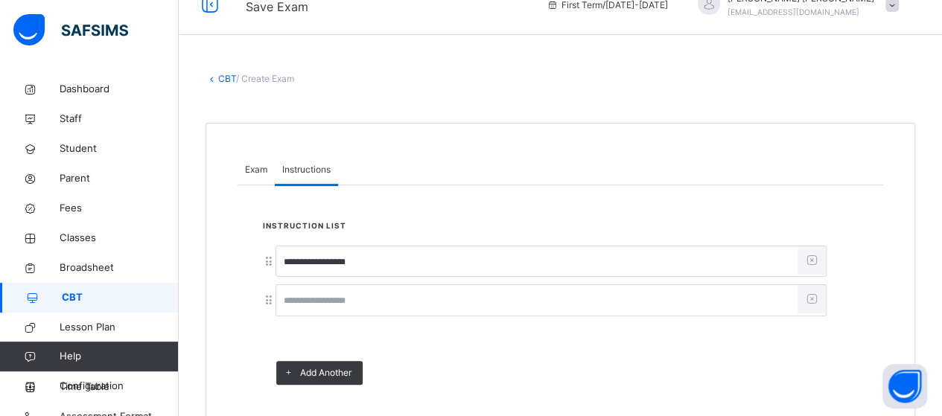
click at [335, 290] on input at bounding box center [536, 301] width 521 height 28
type input "**********"
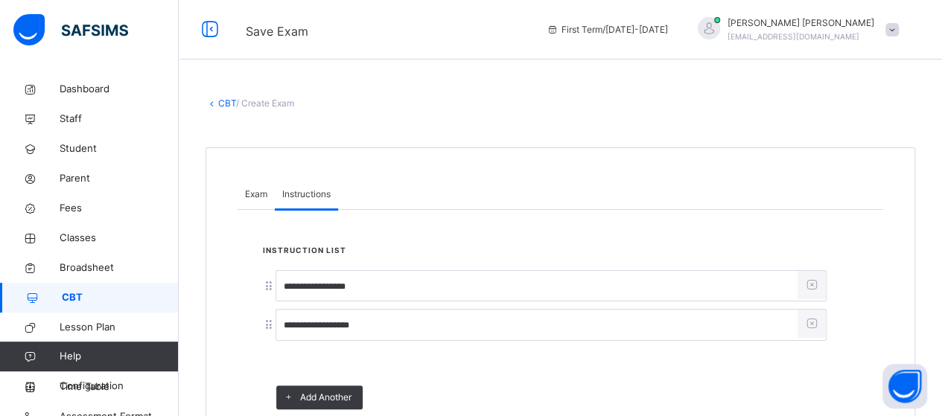
scroll to position [4, 0]
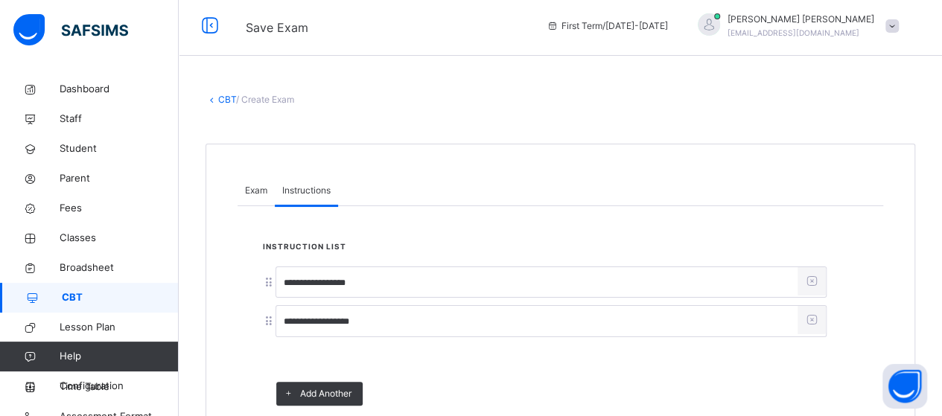
click at [248, 188] on span "Exam" at bounding box center [256, 190] width 22 height 13
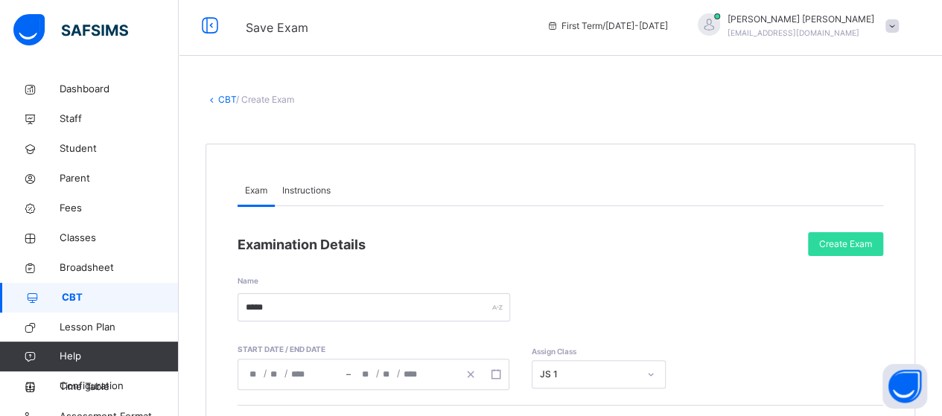
click at [872, 241] on span "Create Exam" at bounding box center [845, 244] width 53 height 13
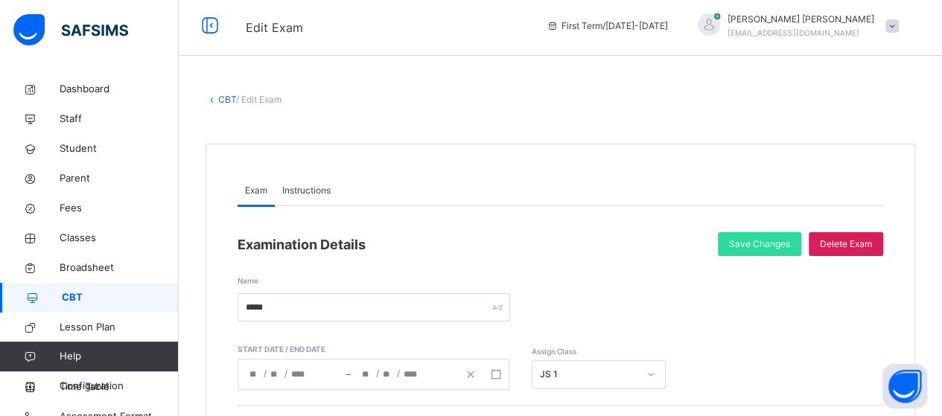
click at [780, 249] on span "Save Changes" at bounding box center [759, 244] width 61 height 13
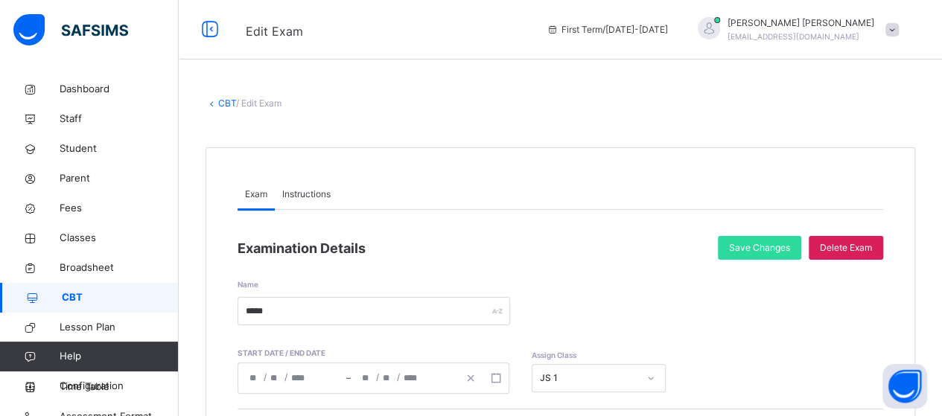
scroll to position [9, 0]
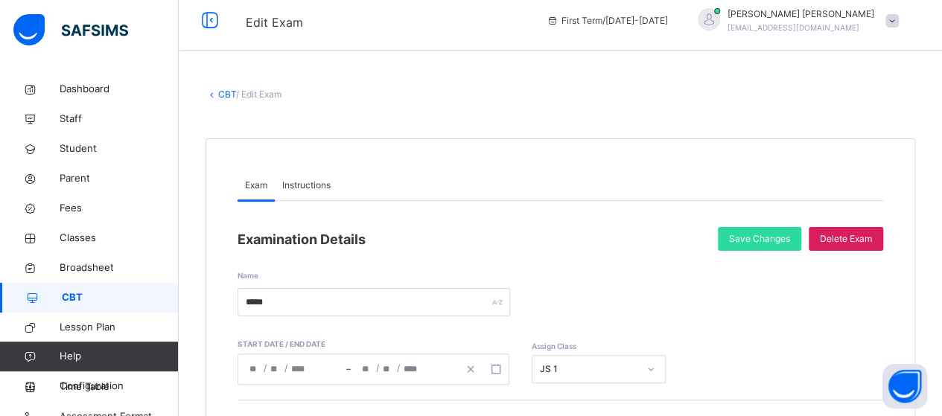
click at [232, 98] on link "CBT" at bounding box center [227, 94] width 18 height 11
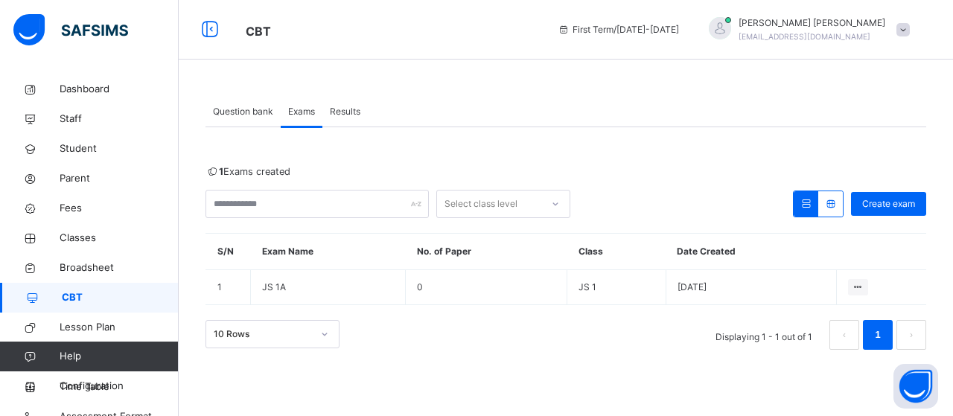
click at [0, 0] on div "View all papers" at bounding box center [0, 0] width 0 height 0
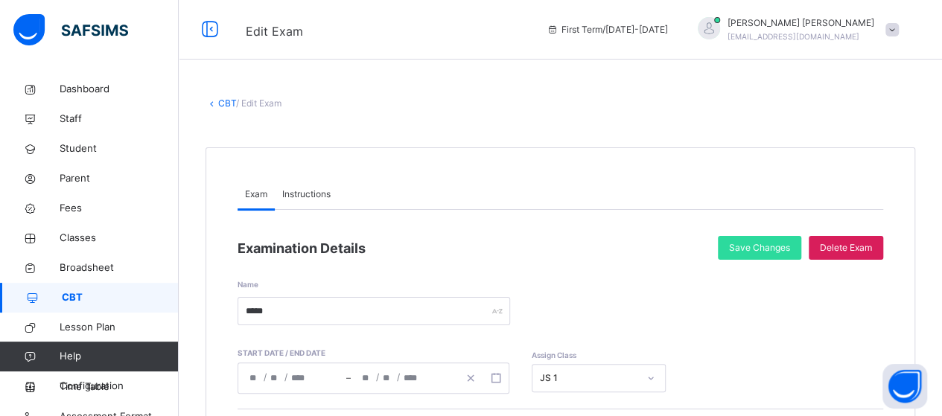
click at [215, 29] on icon at bounding box center [209, 29] width 25 height 27
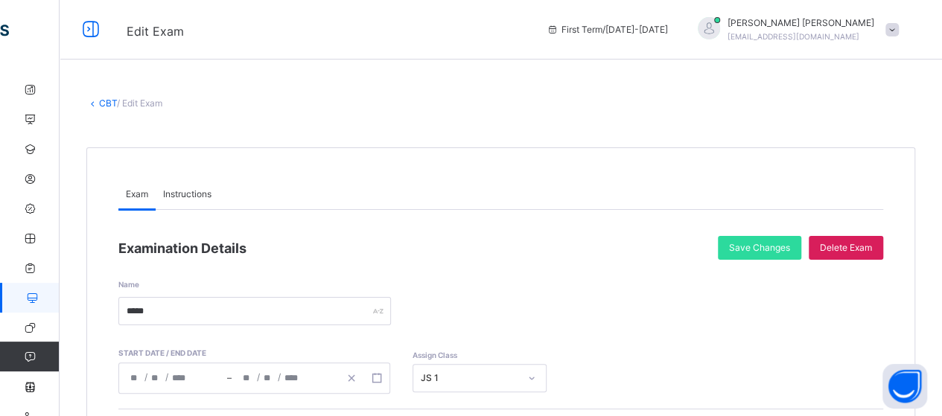
click at [101, 100] on link "CBT" at bounding box center [108, 103] width 18 height 11
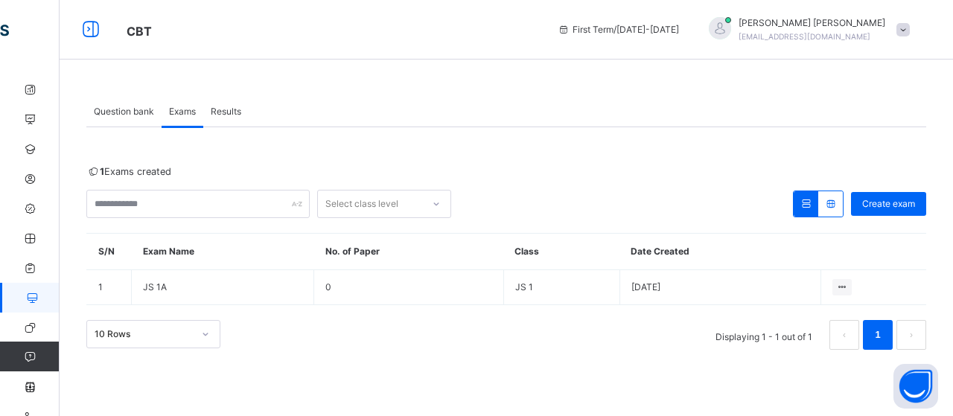
click at [130, 111] on span "Question bank" at bounding box center [124, 111] width 60 height 13
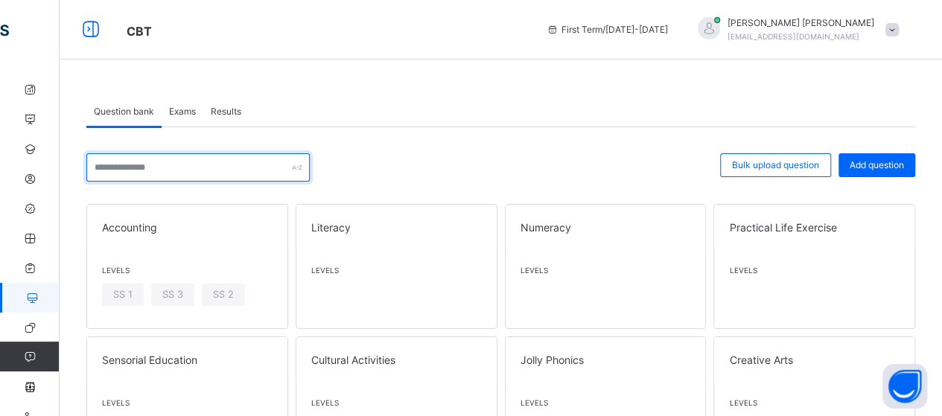
click at [205, 174] on input "text" at bounding box center [197, 167] width 223 height 28
click at [869, 161] on span "Add question" at bounding box center [876, 165] width 54 height 13
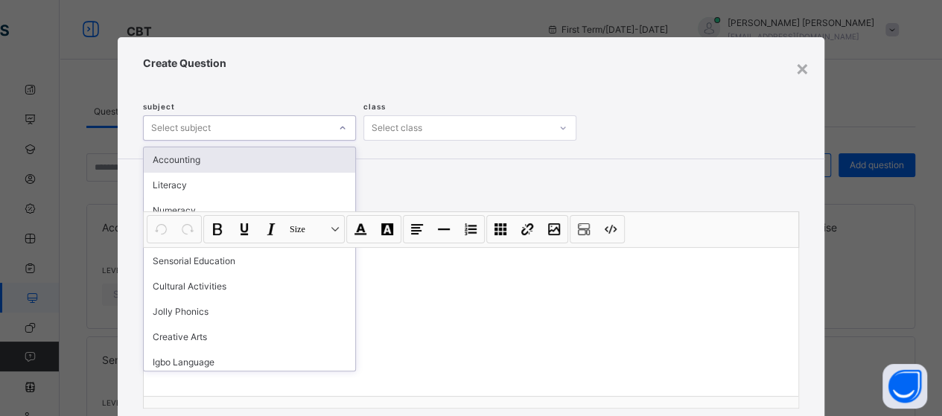
click at [253, 127] on div "Select subject" at bounding box center [237, 128] width 186 height 23
click at [208, 166] on div "Accounting" at bounding box center [249, 159] width 211 height 25
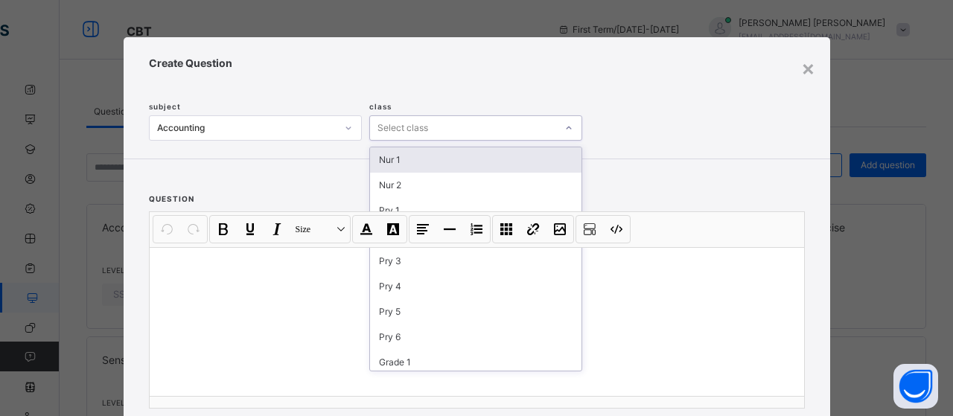
click at [564, 131] on icon at bounding box center [568, 128] width 9 height 15
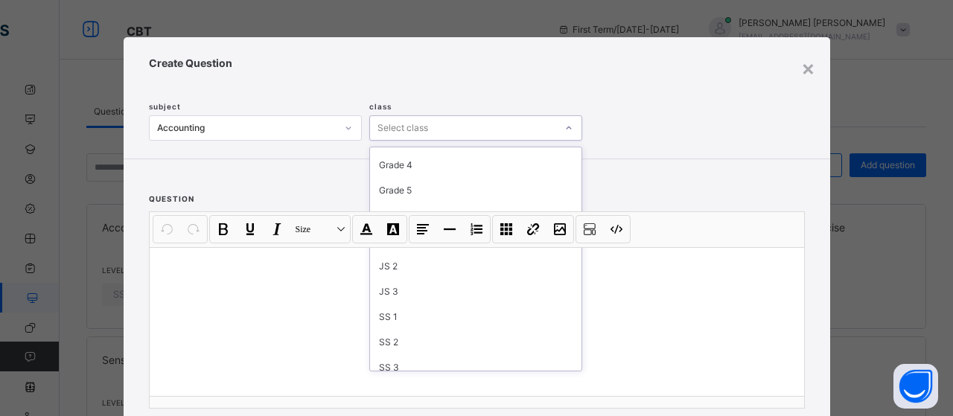
scroll to position [283, 0]
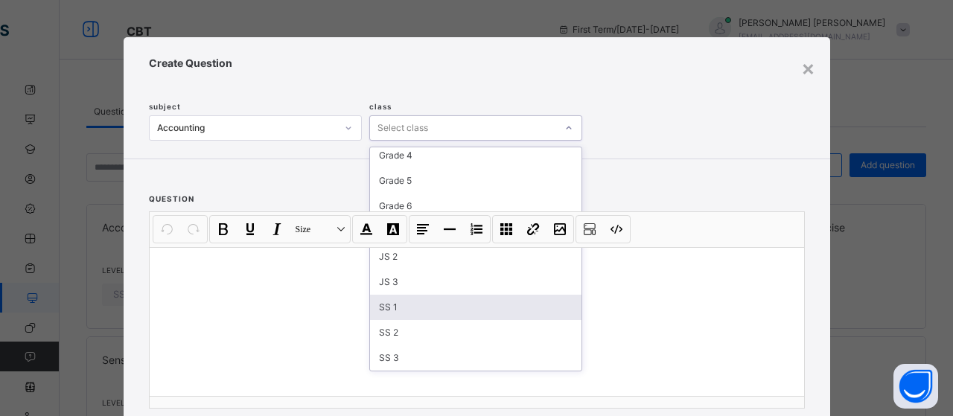
click at [436, 312] on div "SS 1" at bounding box center [475, 307] width 211 height 25
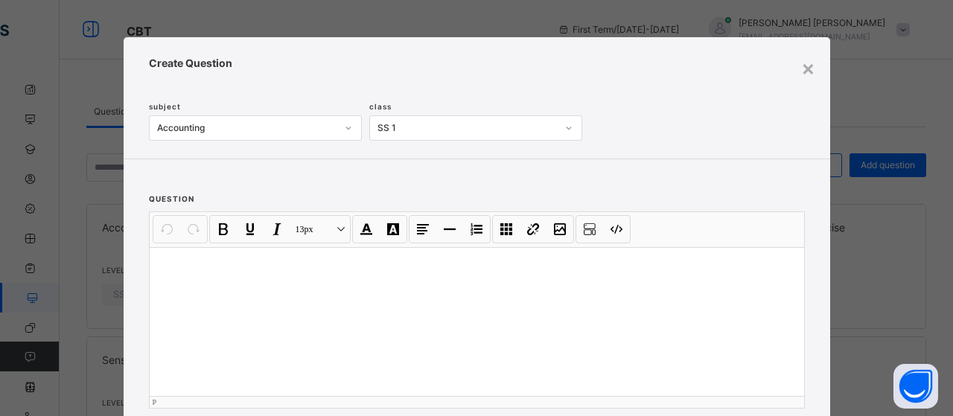
click at [219, 282] on div at bounding box center [477, 321] width 654 height 149
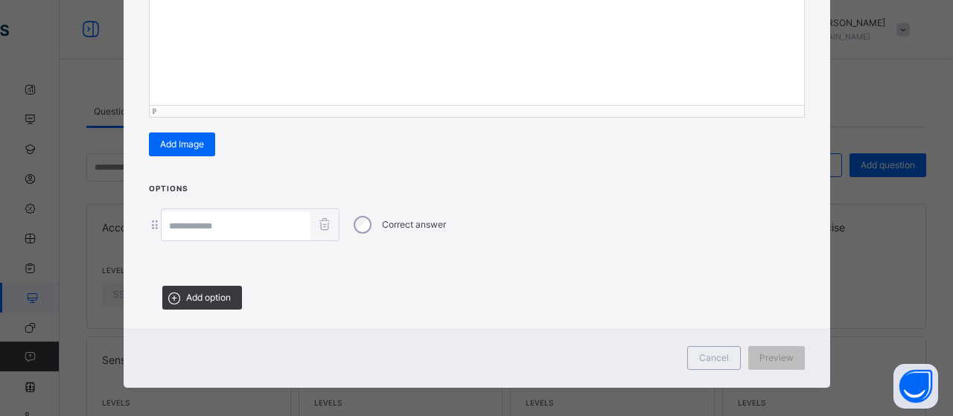
scroll to position [287, 0]
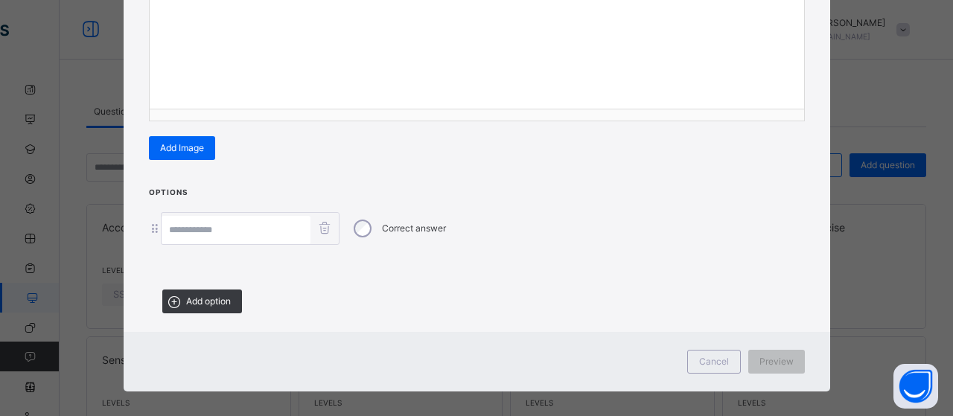
click at [235, 226] on input at bounding box center [236, 230] width 149 height 28
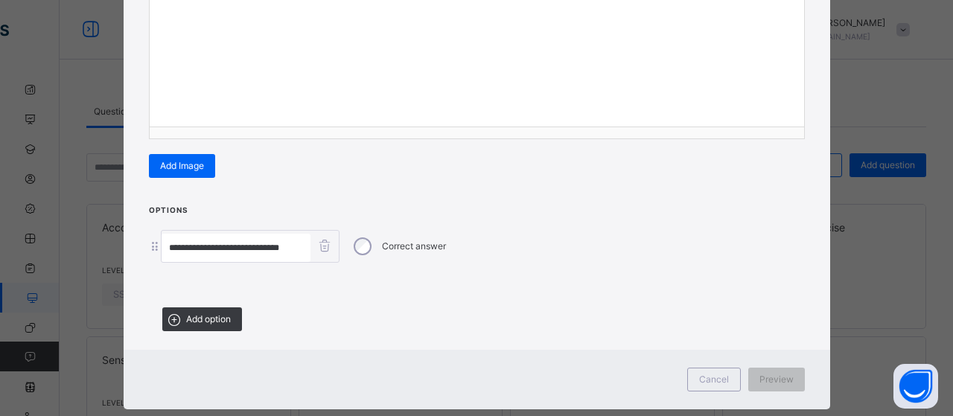
scroll to position [268, 0]
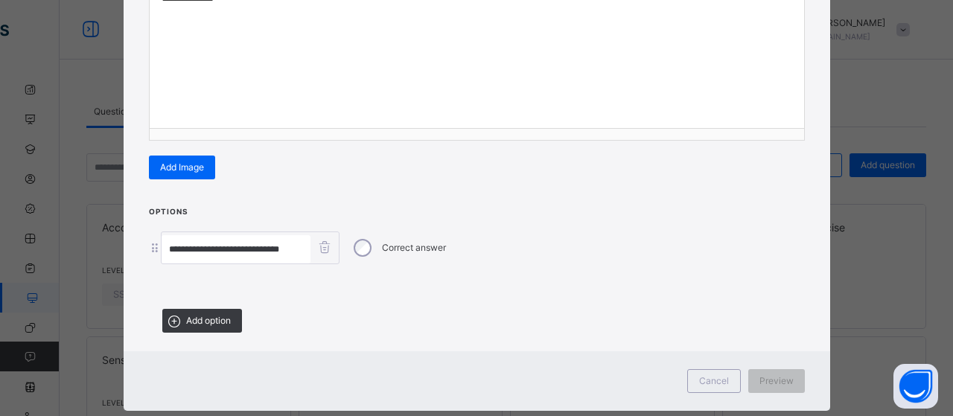
type input "**********"
click at [218, 314] on span "Add option" at bounding box center [208, 320] width 45 height 13
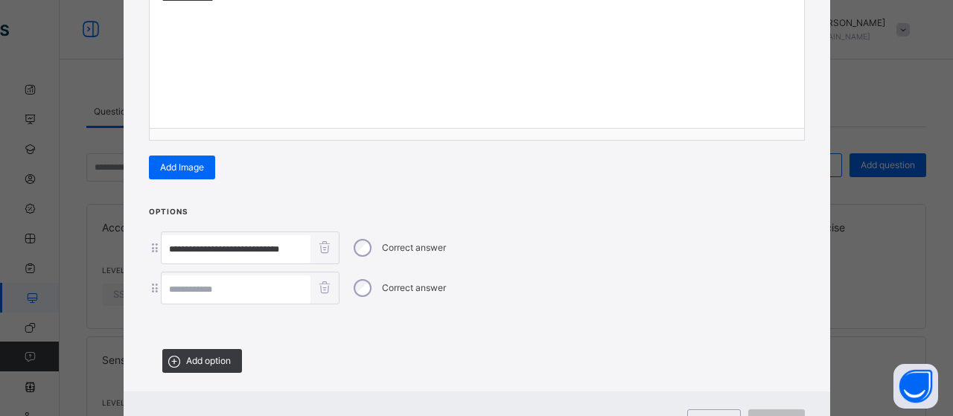
click at [220, 282] on input at bounding box center [236, 289] width 149 height 28
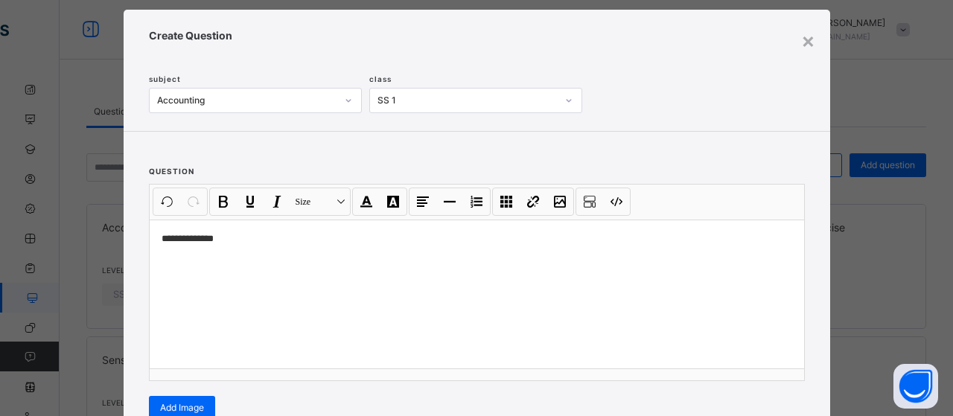
scroll to position [336, 0]
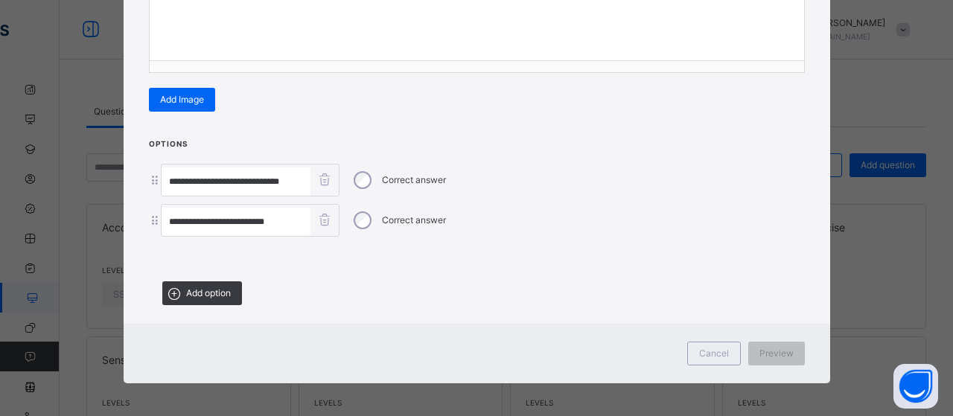
type input "**********"
click at [759, 351] on span "Preview" at bounding box center [776, 353] width 34 height 13
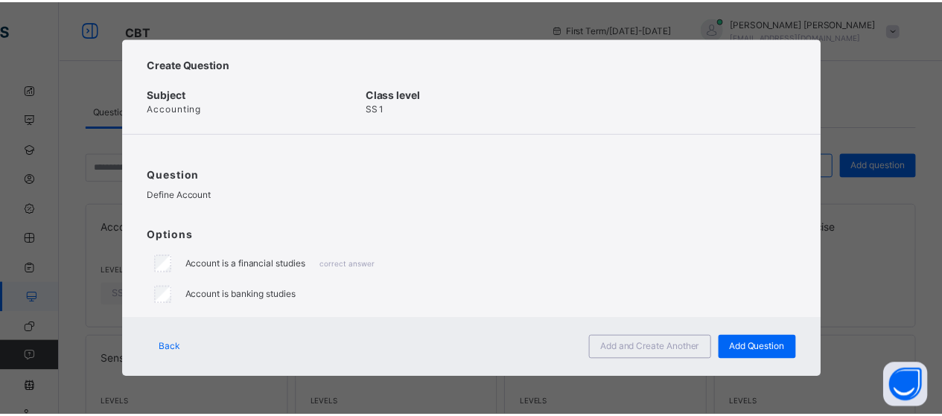
scroll to position [0, 0]
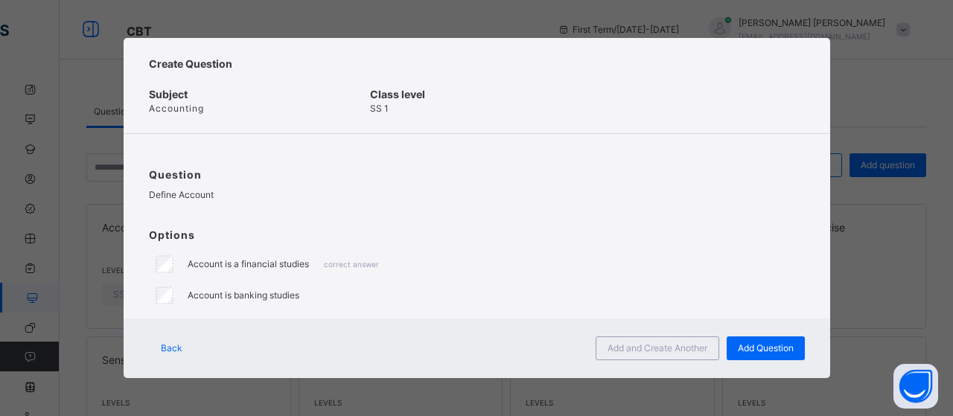
click at [165, 349] on span "Back" at bounding box center [172, 348] width 22 height 13
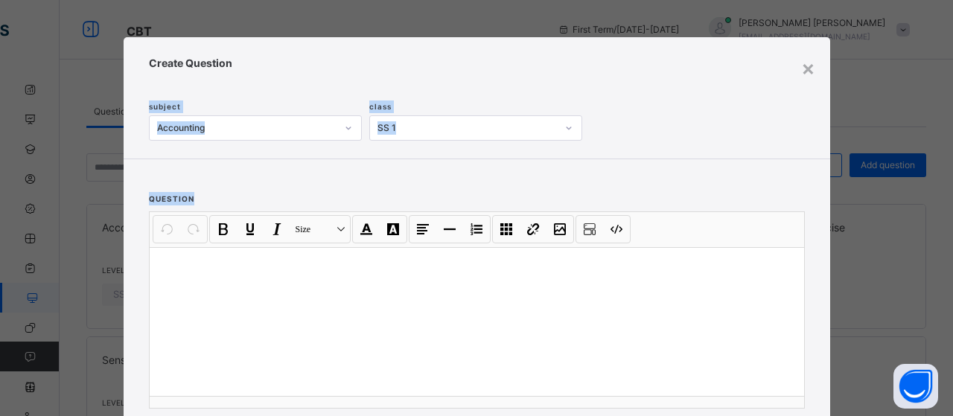
drag, startPoint x: 944, startPoint y: 57, endPoint x: 932, endPoint y: 189, distance: 132.3
click at [941, 195] on div "× Create Question subject Accounting class SS 1 question Undo CTRL+ Z Redo CTRL…" at bounding box center [476, 208] width 953 height 416
click at [804, 69] on div "×" at bounding box center [808, 67] width 14 height 31
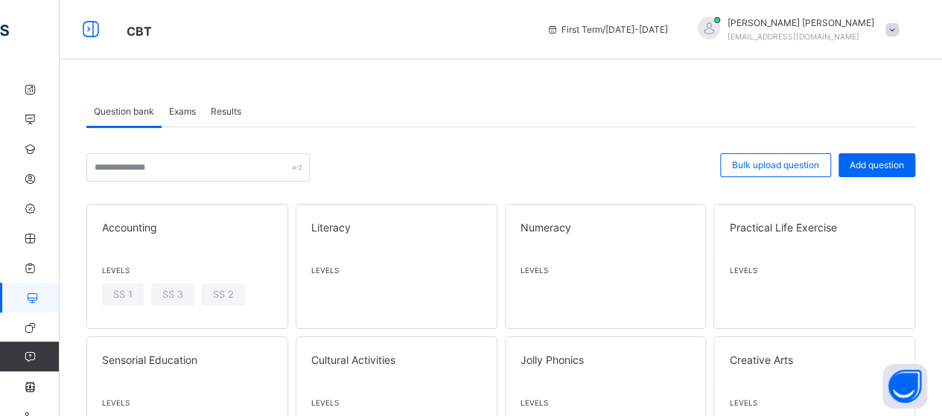
click at [179, 111] on span "Exams" at bounding box center [182, 111] width 27 height 13
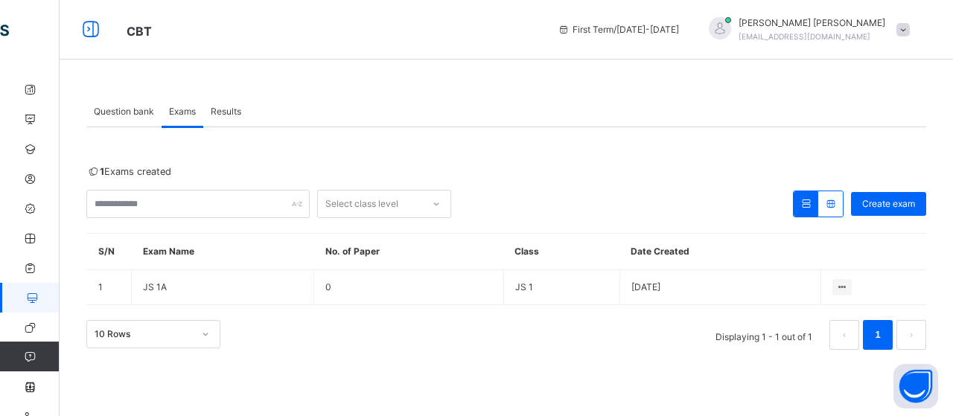
click at [83, 31] on icon at bounding box center [90, 29] width 25 height 27
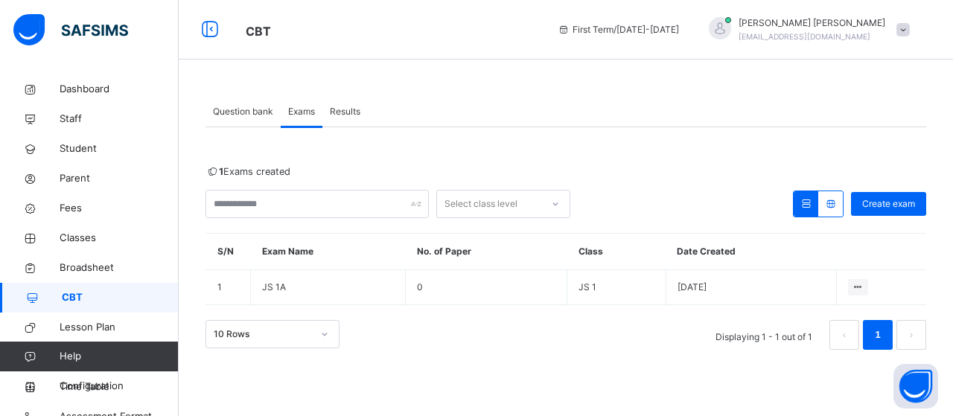
click at [83, 147] on span "Student" at bounding box center [119, 148] width 119 height 15
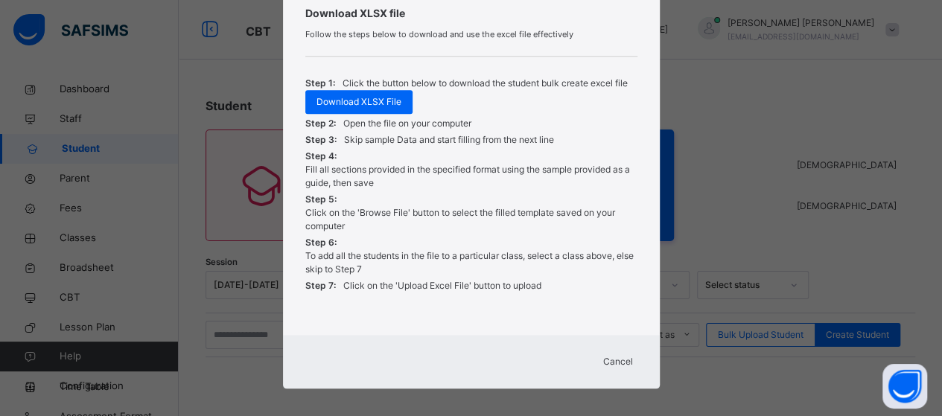
scroll to position [593, 0]
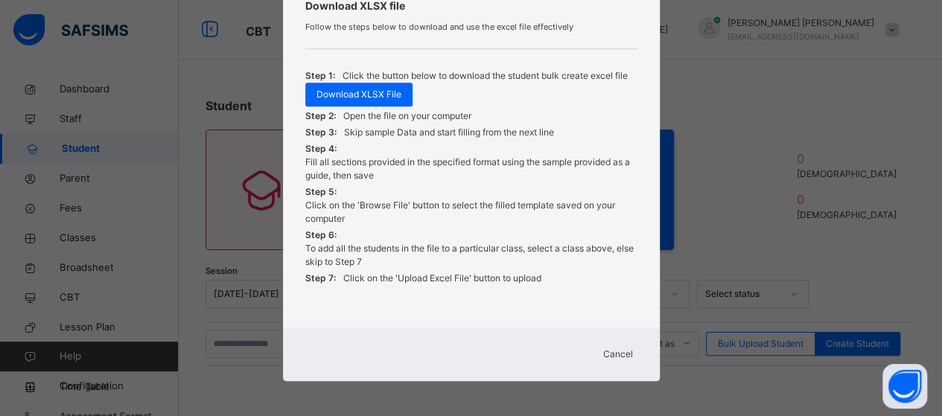
click at [609, 351] on span "Cancel" at bounding box center [618, 354] width 30 height 13
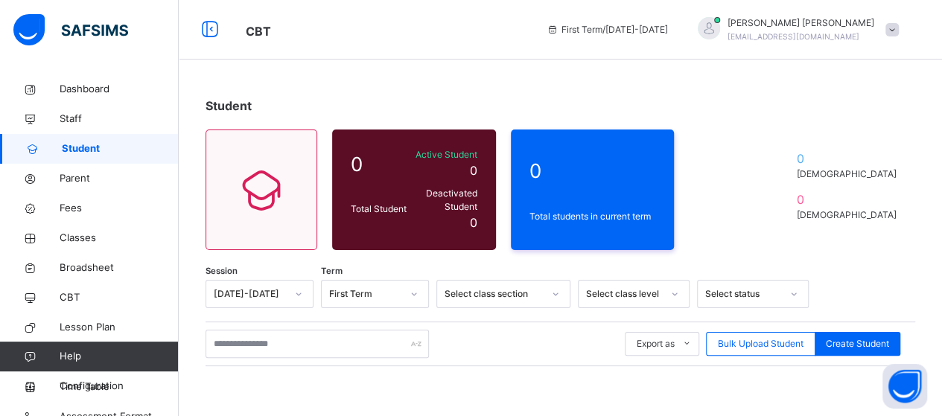
scroll to position [15, 0]
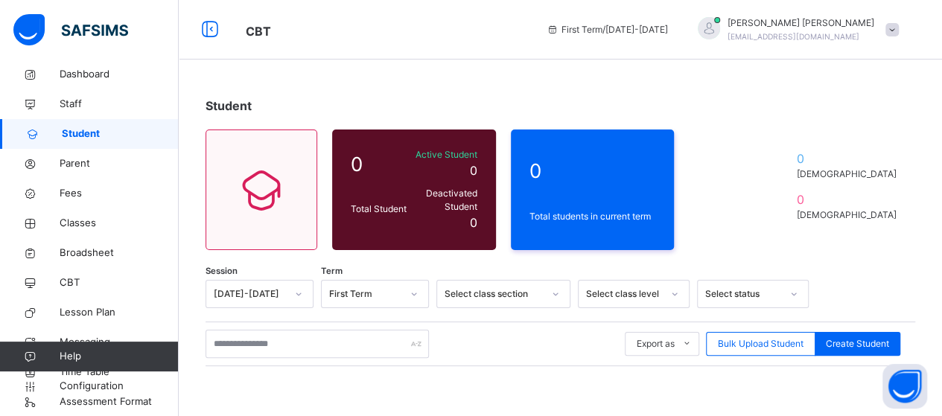
click at [111, 309] on span "Lesson Plan" at bounding box center [119, 312] width 119 height 15
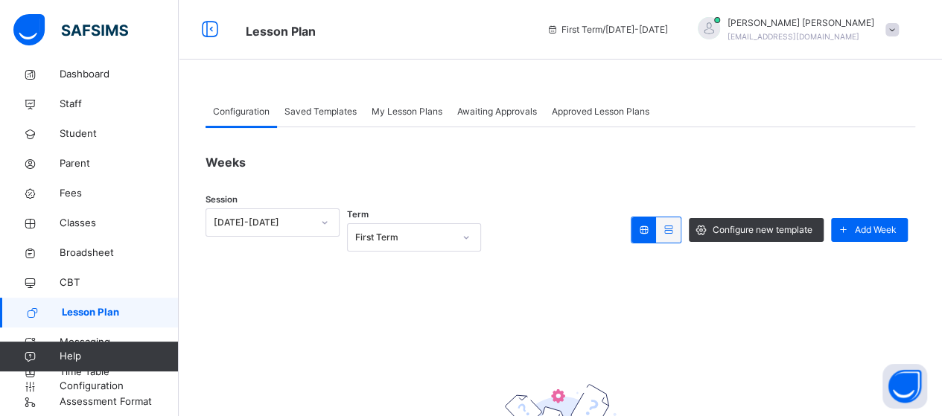
click at [92, 338] on span "Messaging" at bounding box center [119, 342] width 119 height 15
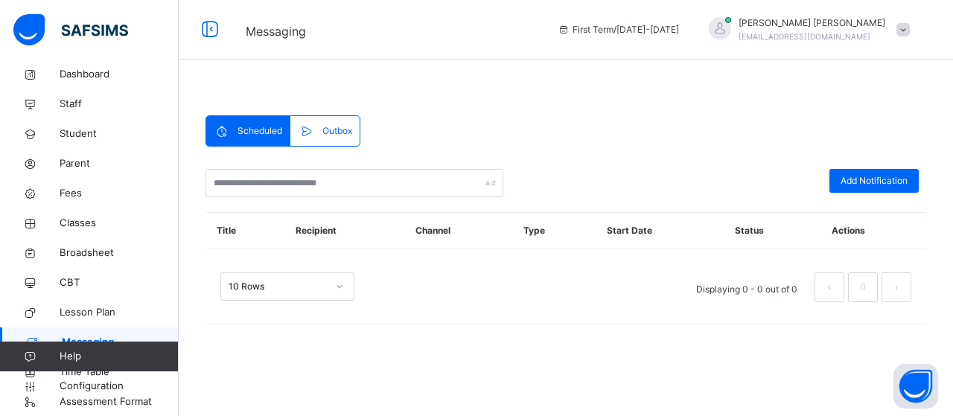
click at [317, 394] on div "Scheduled Outbox Scheduled Outbox Add Notification Title Recipient Channel Type…" at bounding box center [566, 208] width 774 height 416
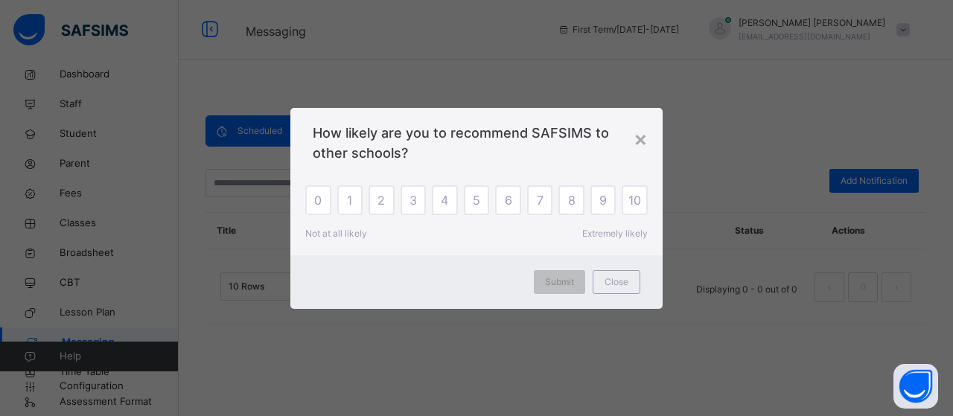
click at [624, 281] on span "Close" at bounding box center [617, 281] width 24 height 13
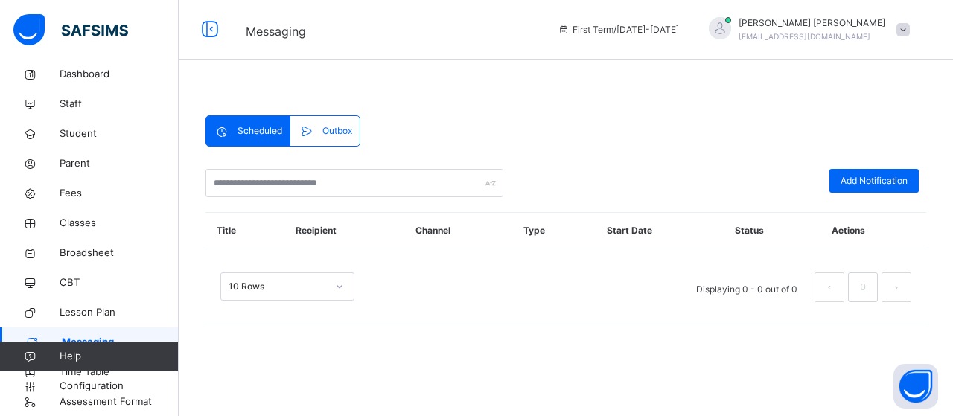
click at [92, 401] on link "Configuration" at bounding box center [89, 387] width 178 height 30
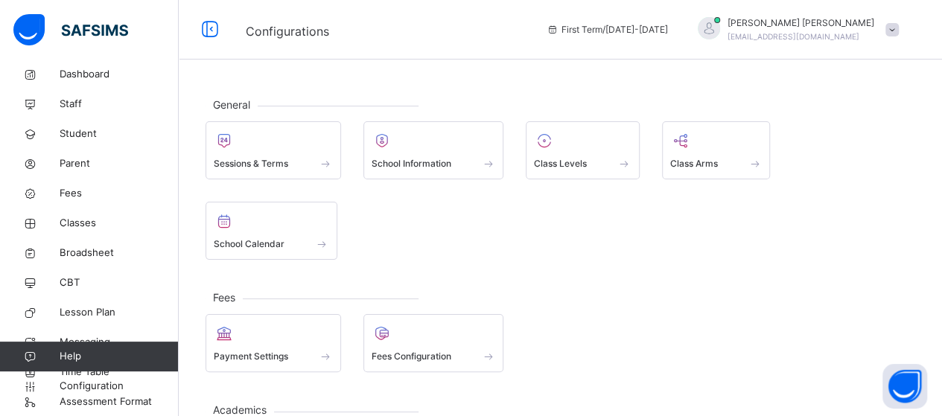
click at [293, 322] on div at bounding box center [273, 333] width 119 height 22
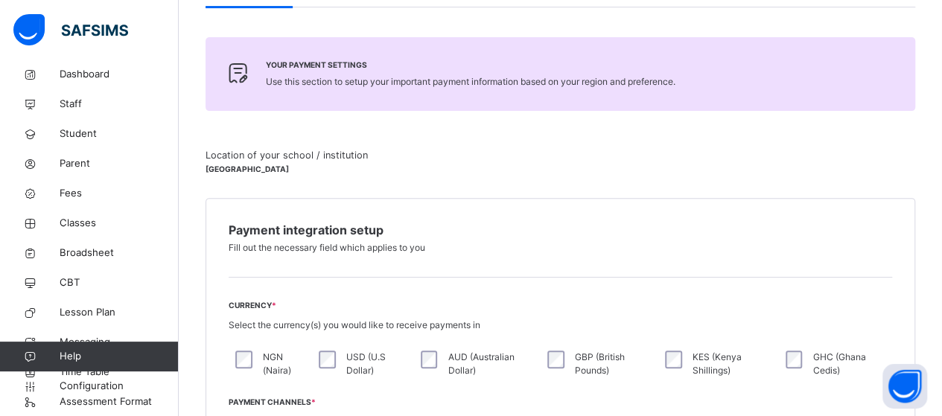
scroll to position [175, 0]
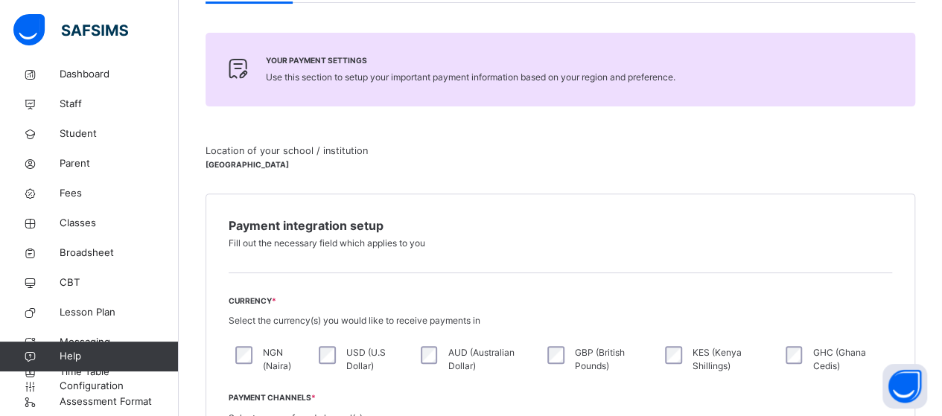
drag, startPoint x: 933, startPoint y: 186, endPoint x: 931, endPoint y: 213, distance: 26.9
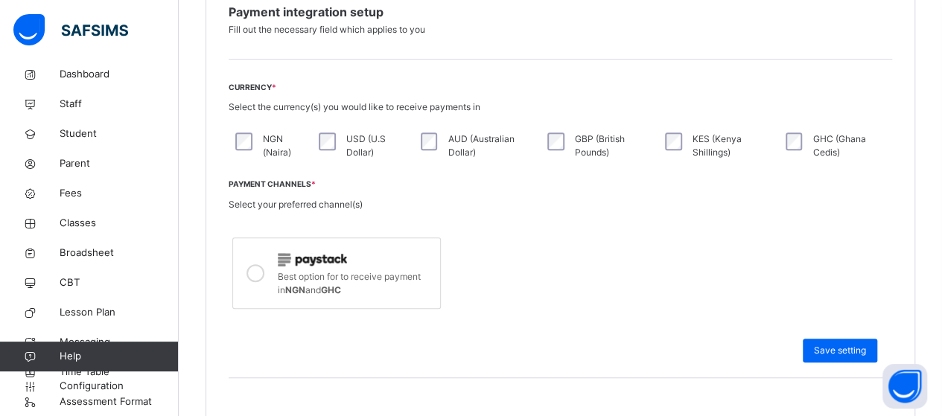
scroll to position [401, 0]
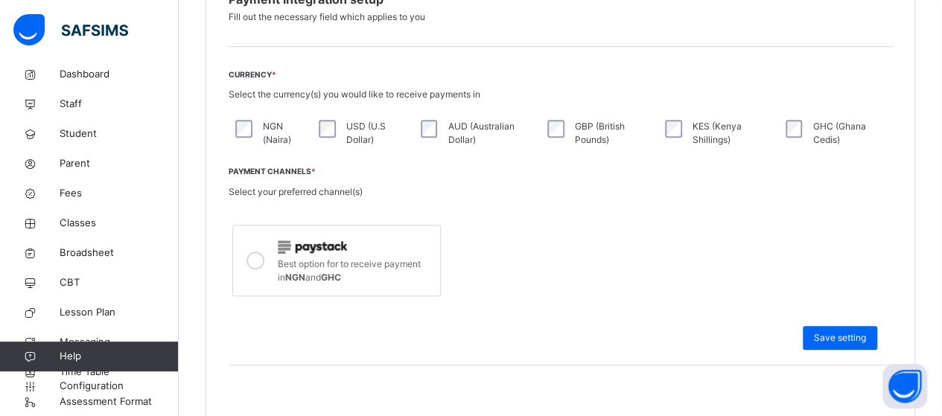
click at [99, 385] on span "Configuration" at bounding box center [119, 386] width 118 height 15
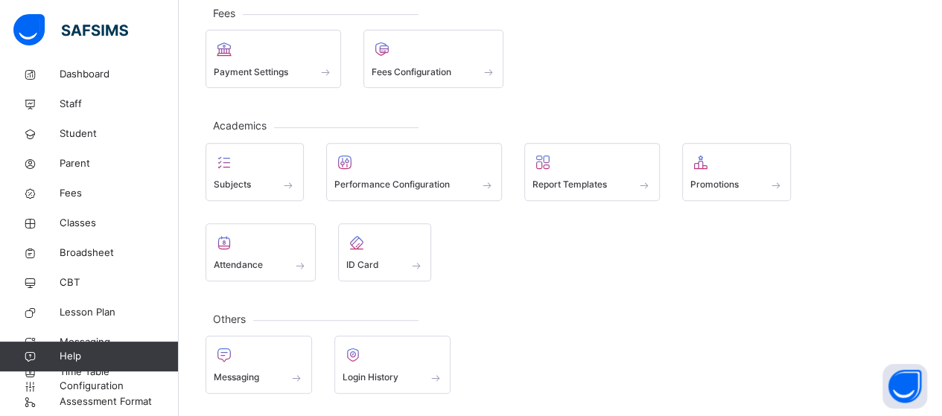
scroll to position [199, 0]
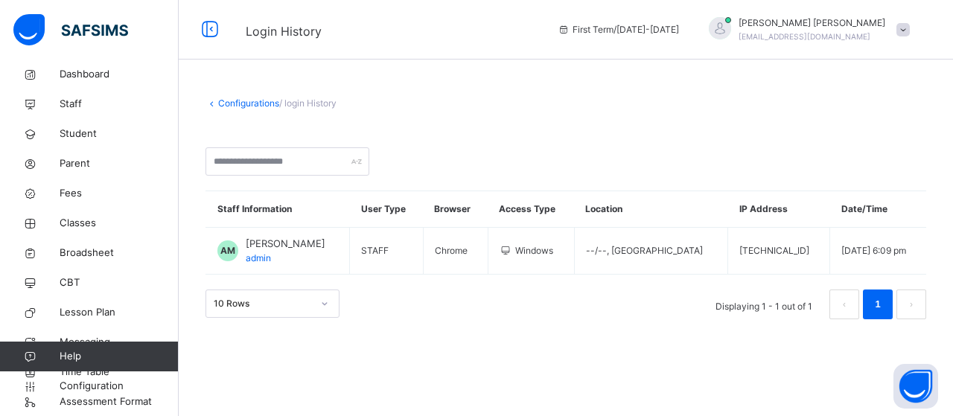
click at [326, 306] on icon at bounding box center [324, 303] width 9 height 15
click at [538, 336] on div "Configurations / login History Staff Information User Type Browser Access Type …" at bounding box center [566, 207] width 774 height 267
click at [72, 336] on span "Messaging" at bounding box center [119, 342] width 119 height 15
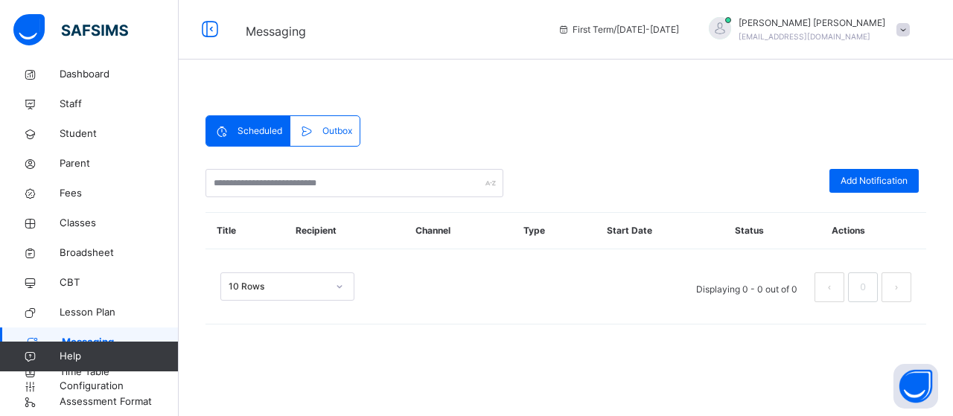
click at [853, 179] on span "Add Notification" at bounding box center [874, 180] width 67 height 13
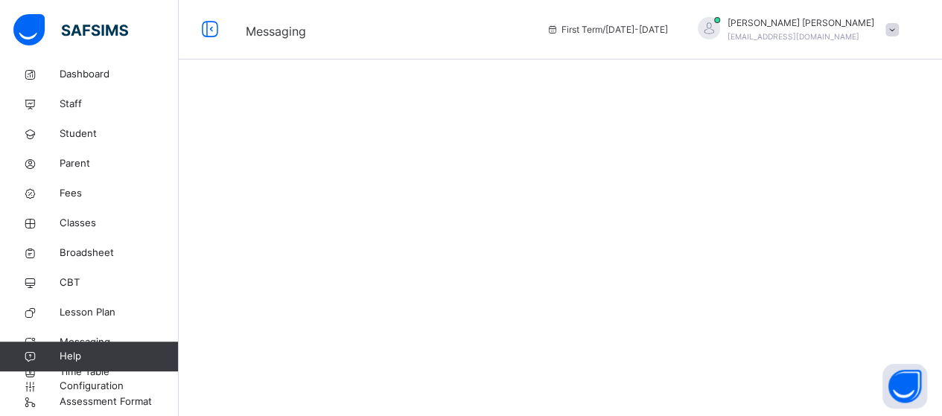
select select "**"
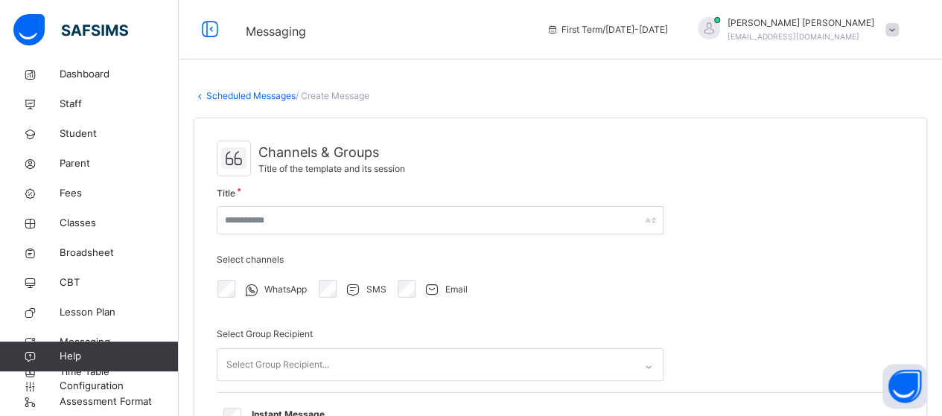
select select "****"
select select "*"
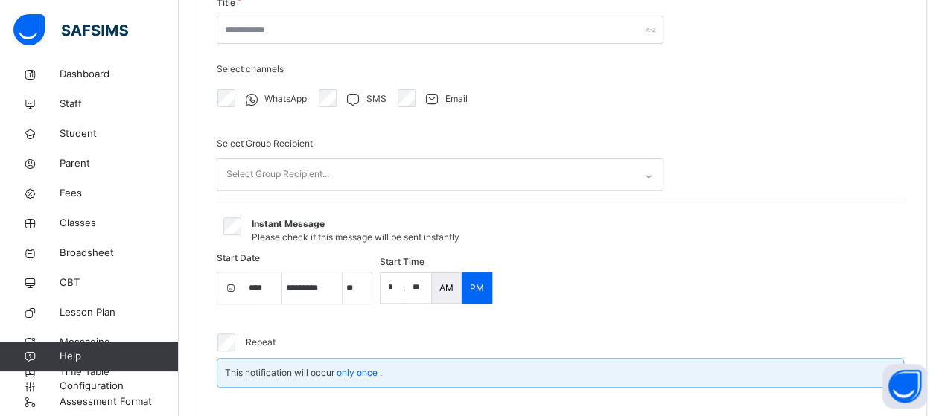
scroll to position [192, 0]
click at [98, 363] on span "Help" at bounding box center [119, 356] width 118 height 15
click at [94, 339] on span "Messaging" at bounding box center [119, 342] width 119 height 15
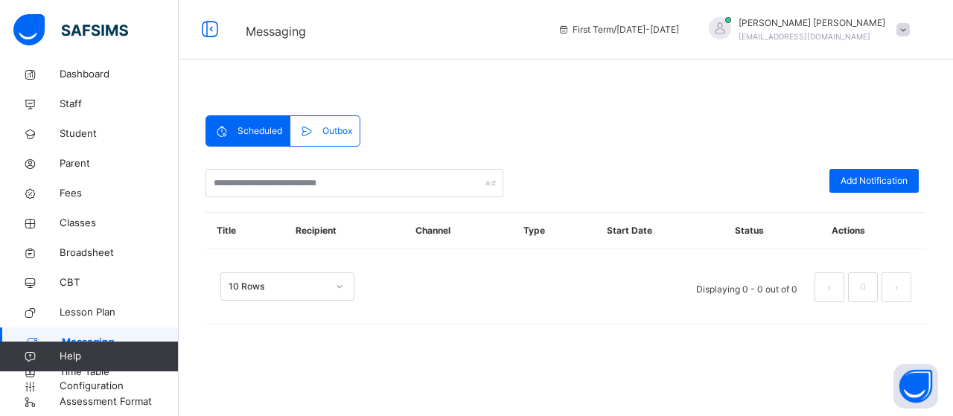
click at [93, 386] on span "Configuration" at bounding box center [119, 386] width 118 height 15
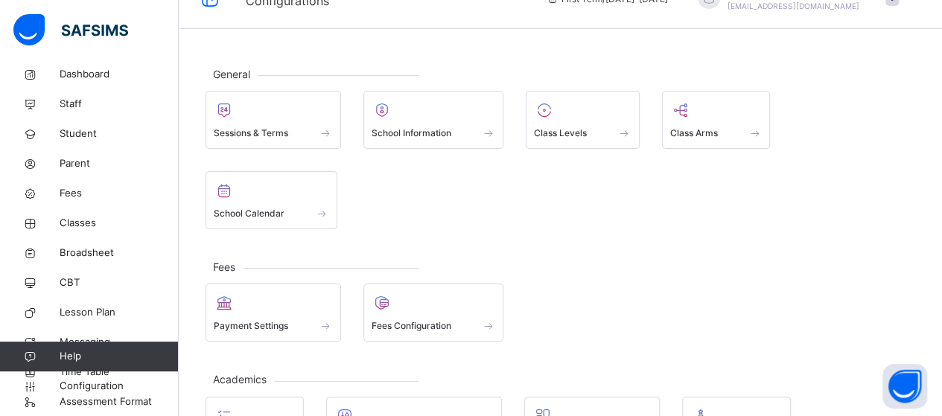
scroll to position [33, 0]
click at [557, 123] on div "Class Levels" at bounding box center [583, 131] width 98 height 16
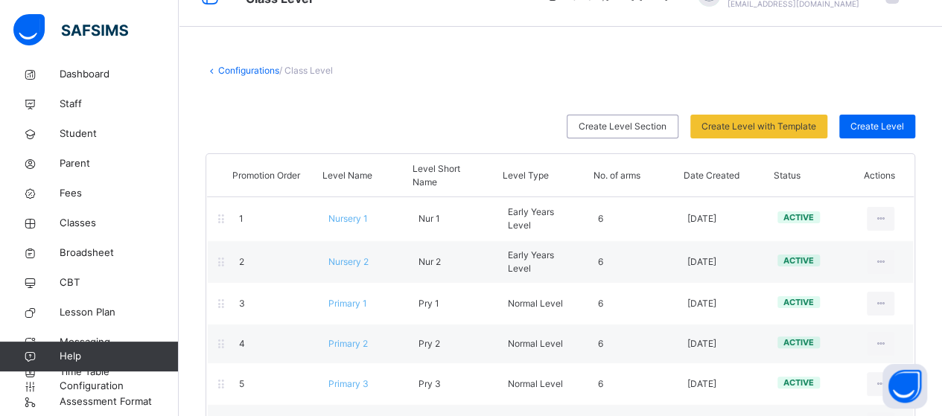
click at [255, 68] on link "Configurations" at bounding box center [248, 70] width 61 height 11
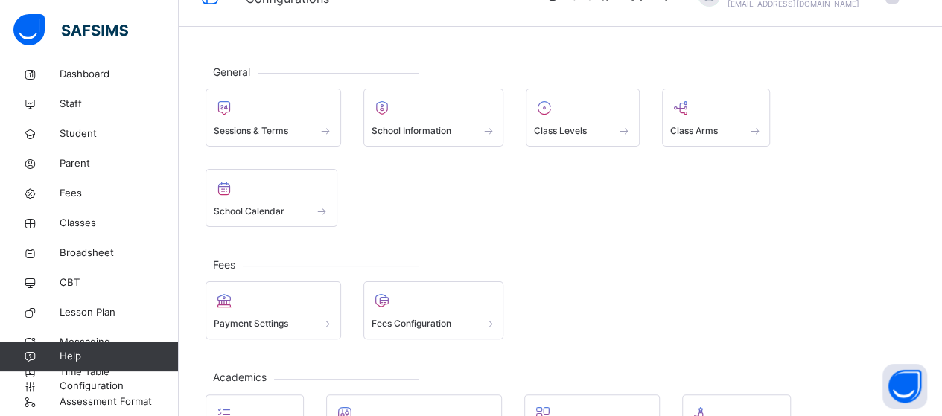
click at [705, 116] on div at bounding box center [716, 108] width 92 height 22
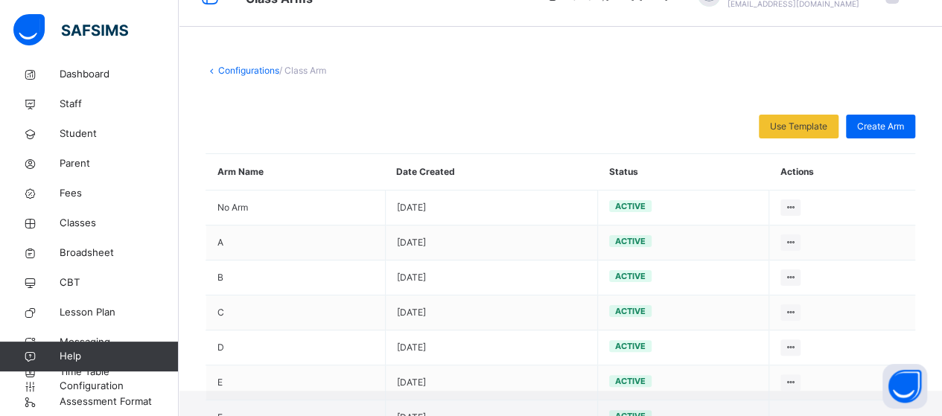
click at [258, 69] on link "Configurations" at bounding box center [248, 70] width 61 height 11
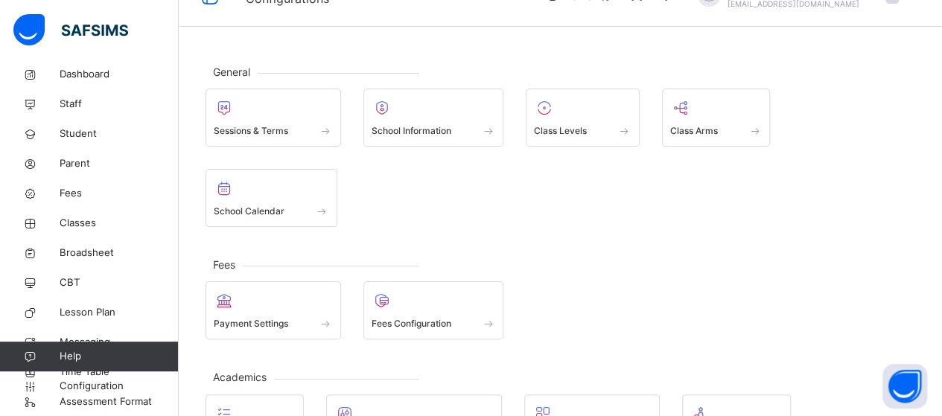
click at [471, 312] on span at bounding box center [434, 314] width 124 height 4
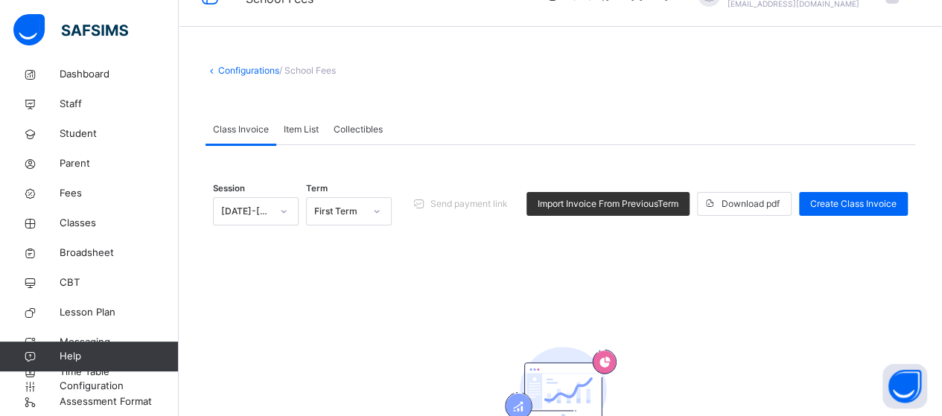
click at [256, 67] on link "Configurations" at bounding box center [248, 70] width 61 height 11
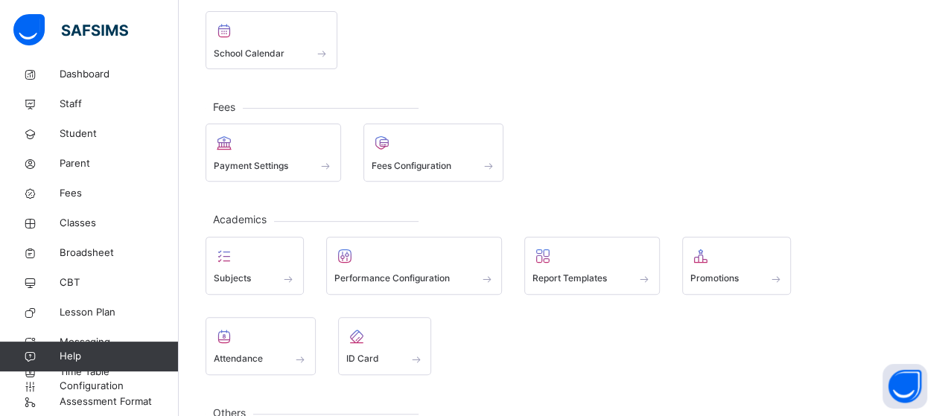
scroll to position [199, 0]
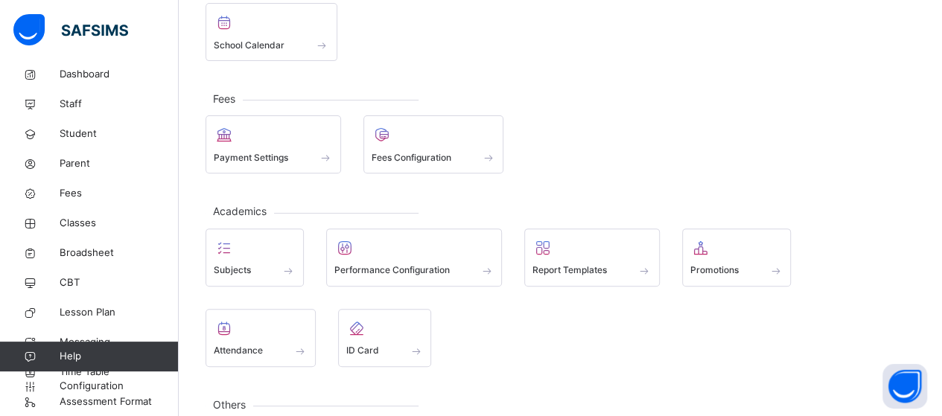
click at [316, 309] on div "Attendance" at bounding box center [260, 338] width 110 height 58
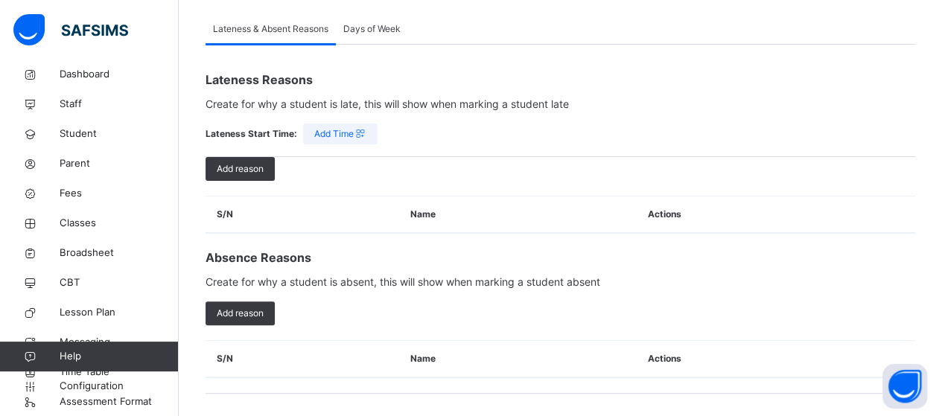
scroll to position [109, 0]
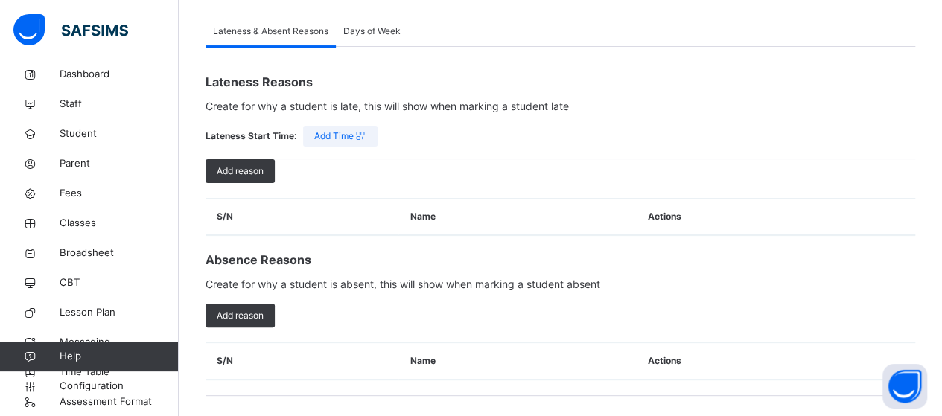
click at [77, 156] on span "Parent" at bounding box center [119, 163] width 119 height 15
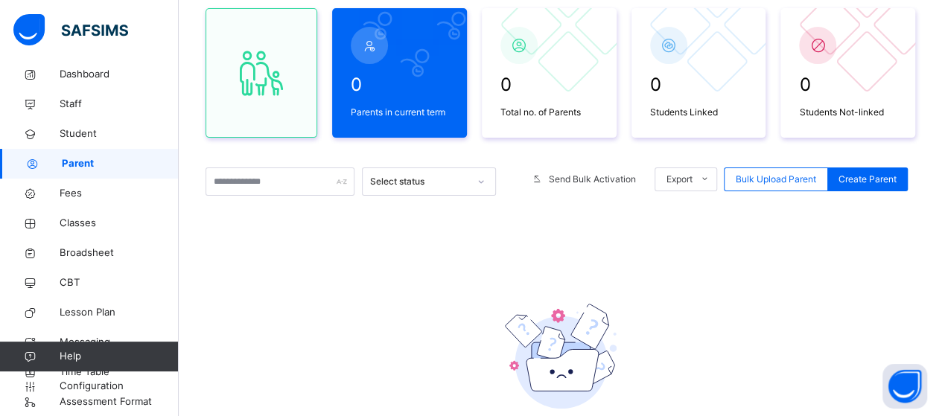
scroll to position [147, 0]
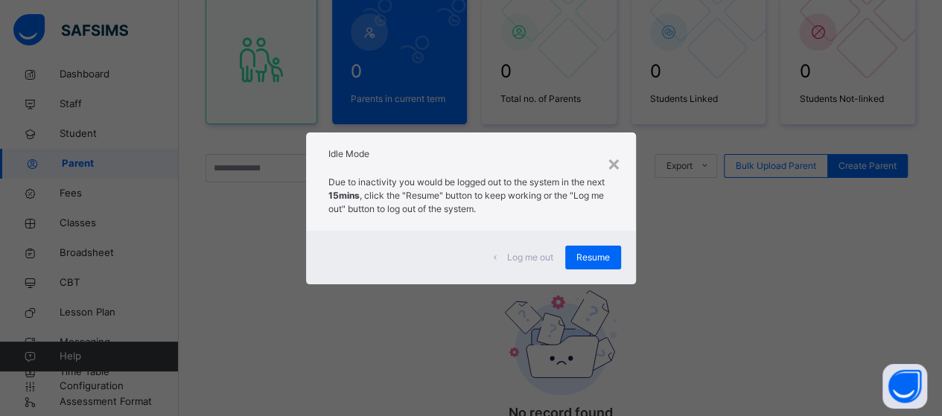
click at [586, 255] on span "Resume" at bounding box center [593, 257] width 34 height 13
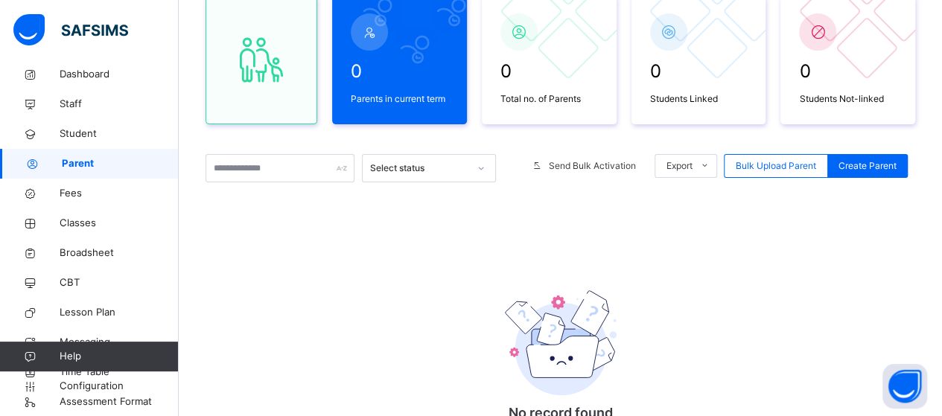
click at [441, 245] on div "0 Parents in current term 0 Total no. of Parents 0 Students Linked 0 Students N…" at bounding box center [560, 262] width 710 height 564
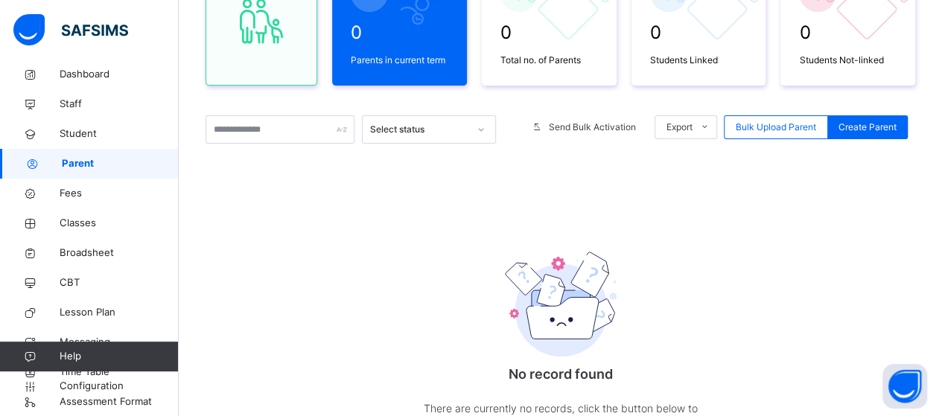
scroll to position [177, 0]
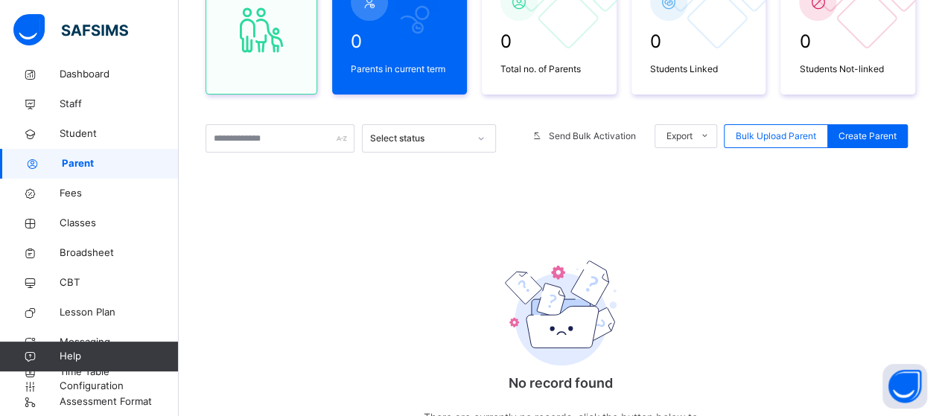
click at [95, 232] on link "Classes" at bounding box center [89, 223] width 179 height 30
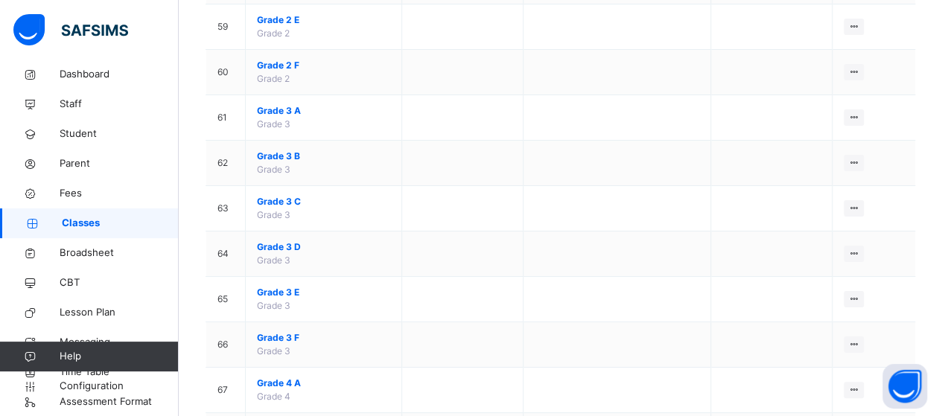
scroll to position [5218, 0]
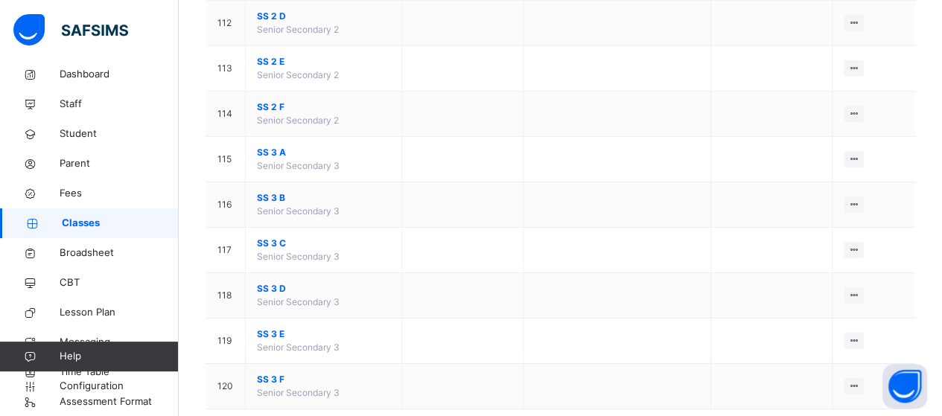
click at [302, 373] on span "SS 3 F" at bounding box center [323, 379] width 133 height 13
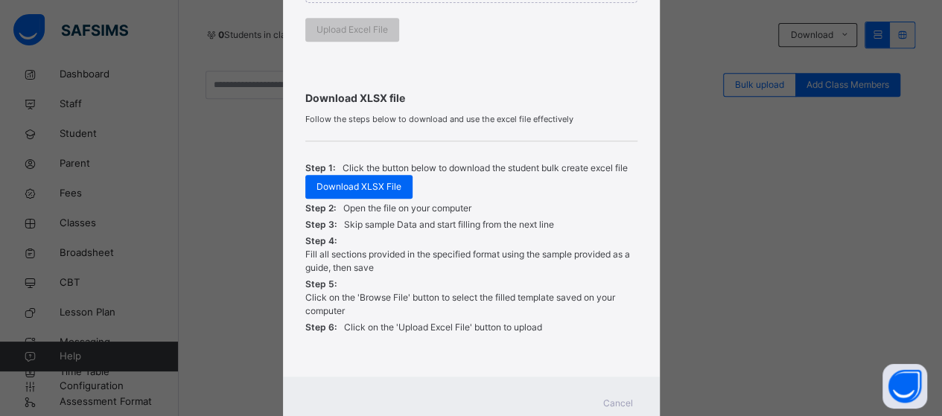
scroll to position [465, 0]
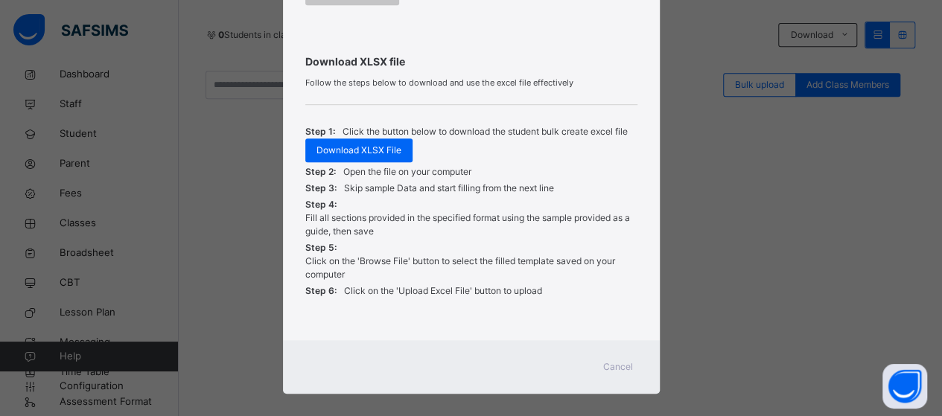
click at [350, 147] on span "Download XLSX File" at bounding box center [358, 150] width 85 height 13
